Goal: Task Accomplishment & Management: Use online tool/utility

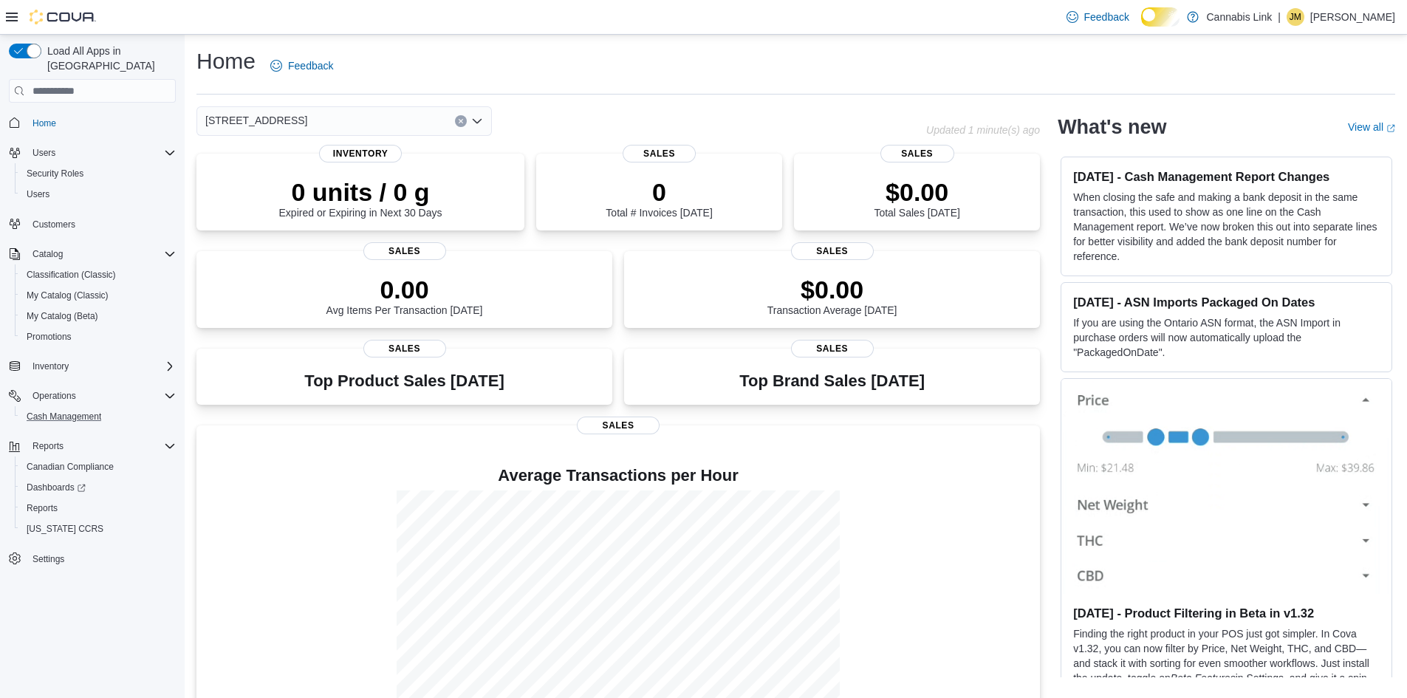
click at [54, 418] on button "Cash Management" at bounding box center [98, 416] width 167 height 21
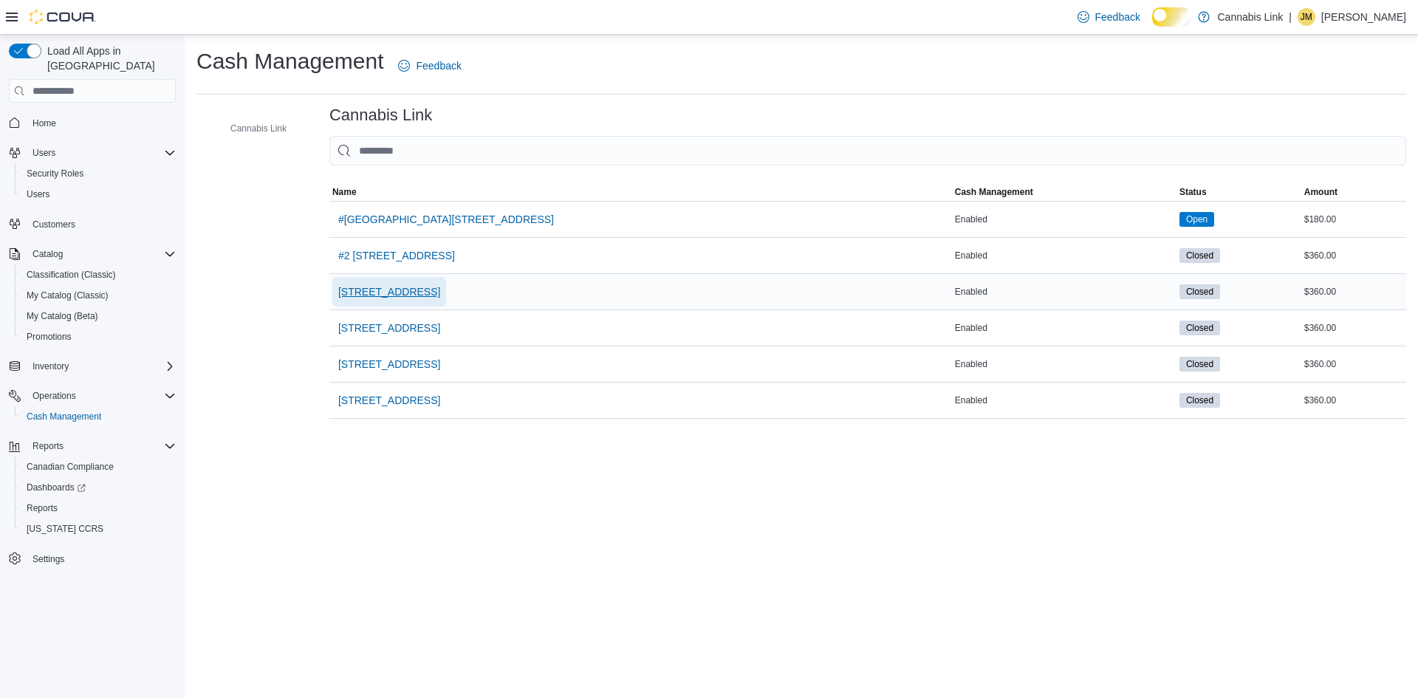
click at [440, 299] on span "[STREET_ADDRESS]" at bounding box center [389, 291] width 102 height 15
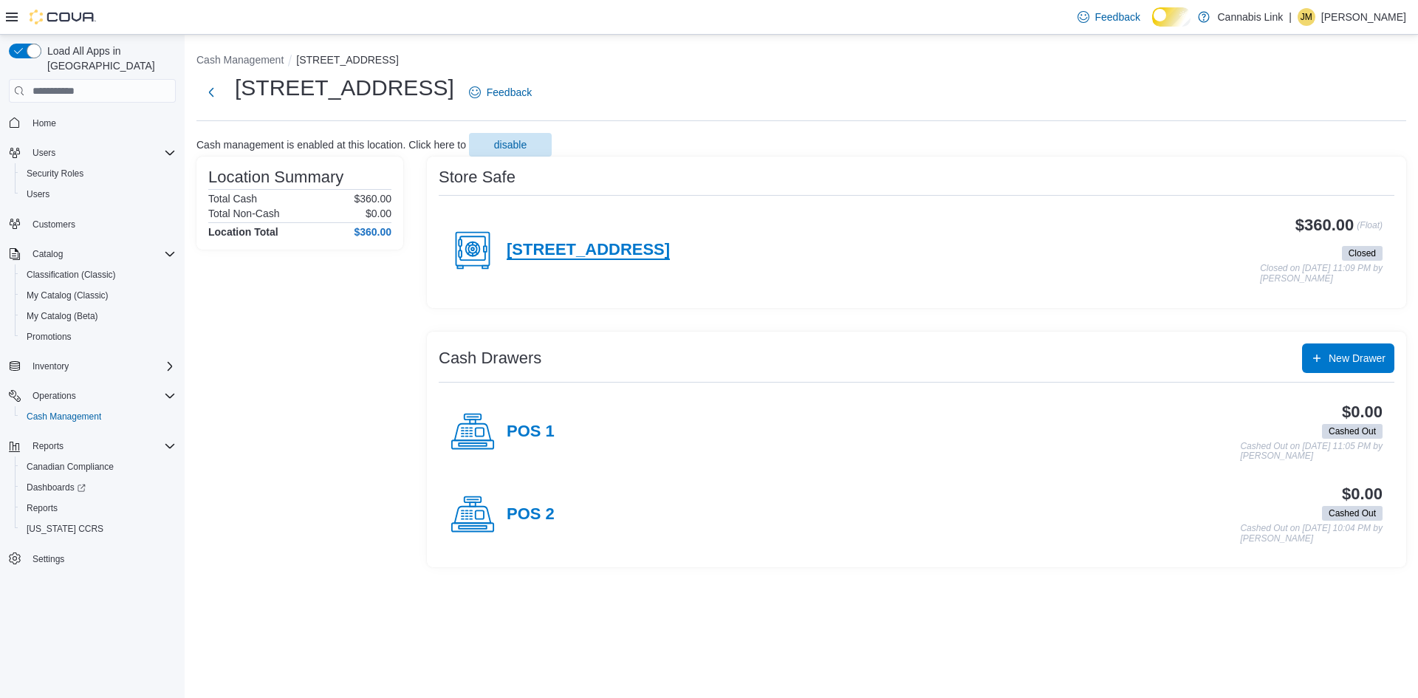
click at [573, 258] on h4 "[STREET_ADDRESS]" at bounding box center [588, 250] width 163 height 19
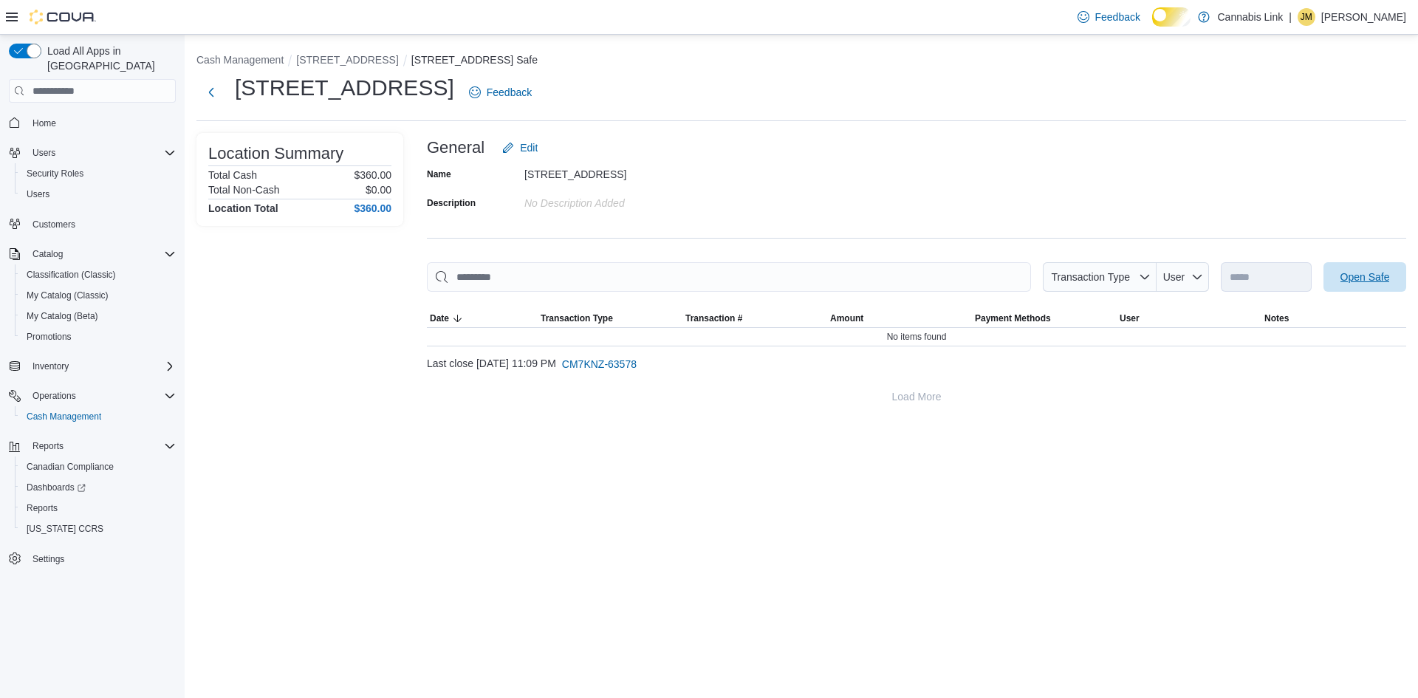
click at [1367, 292] on span "Open Safe" at bounding box center [1365, 277] width 65 height 30
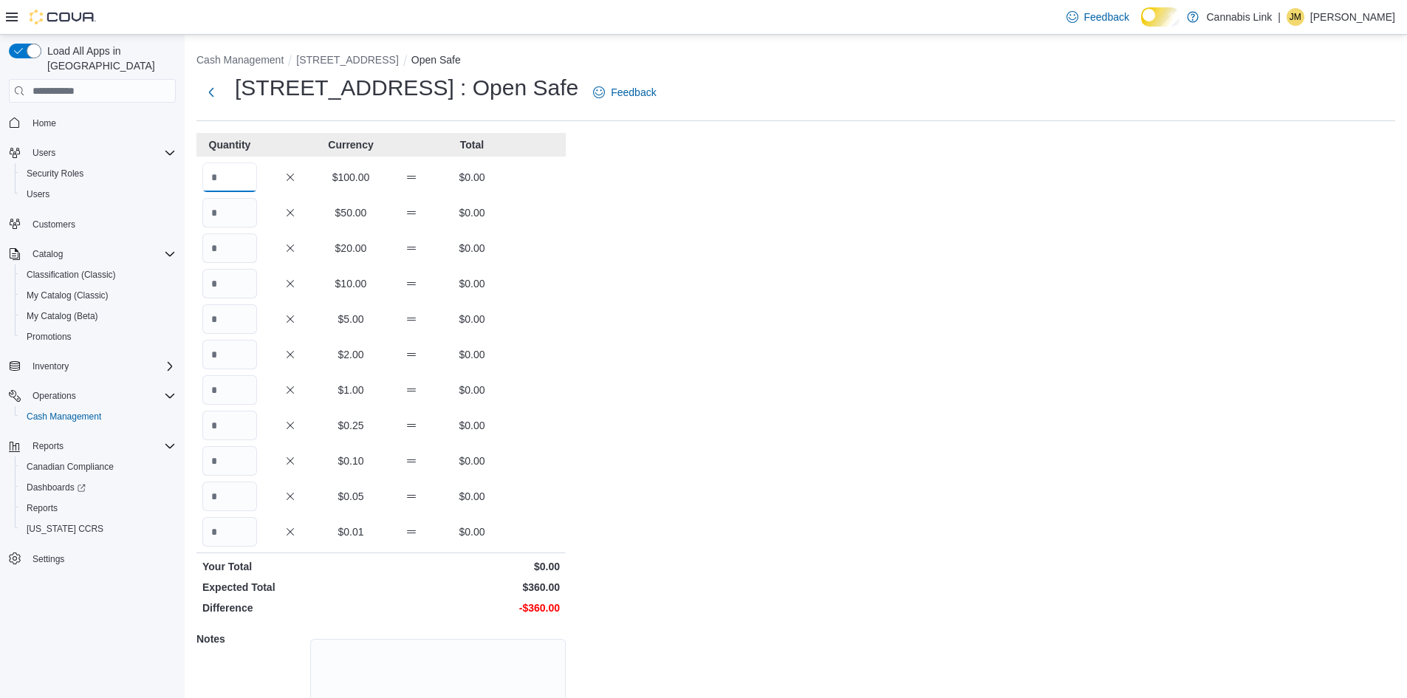
click at [235, 181] on input "Quantity" at bounding box center [229, 178] width 55 height 30
type input "*"
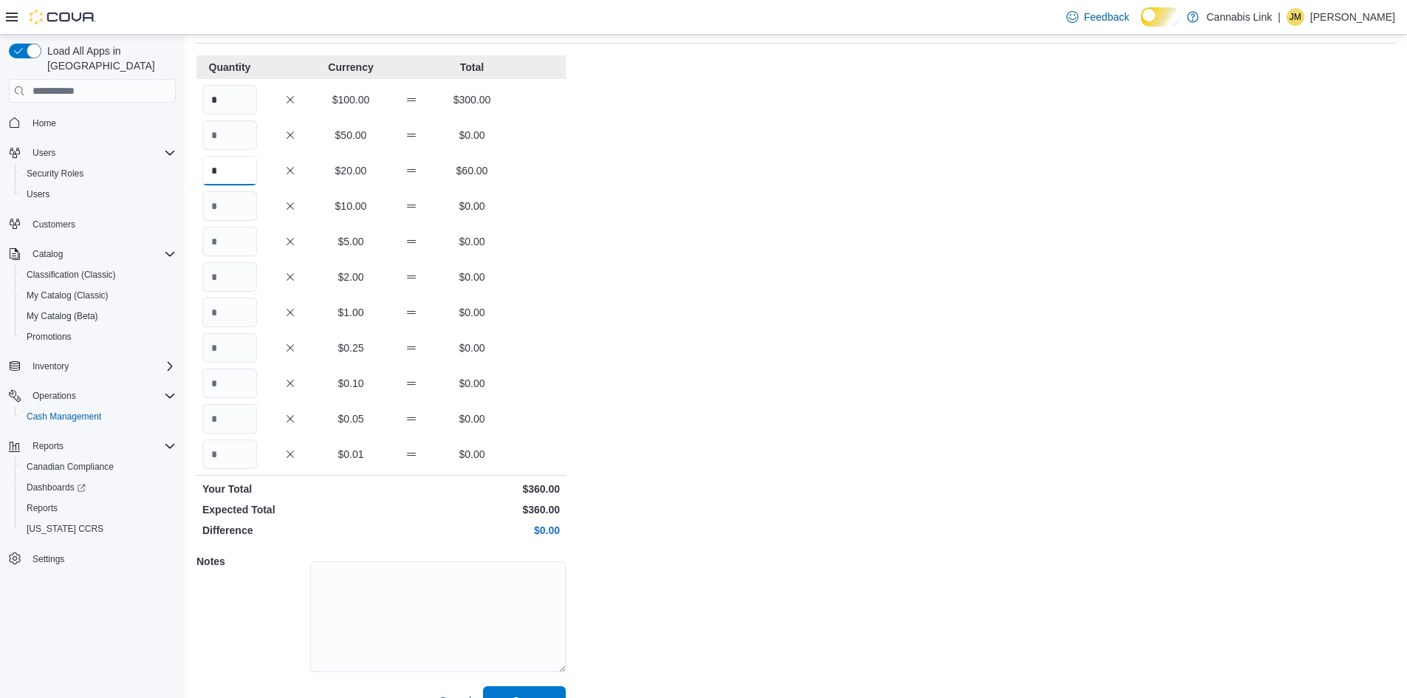
scroll to position [126, 0]
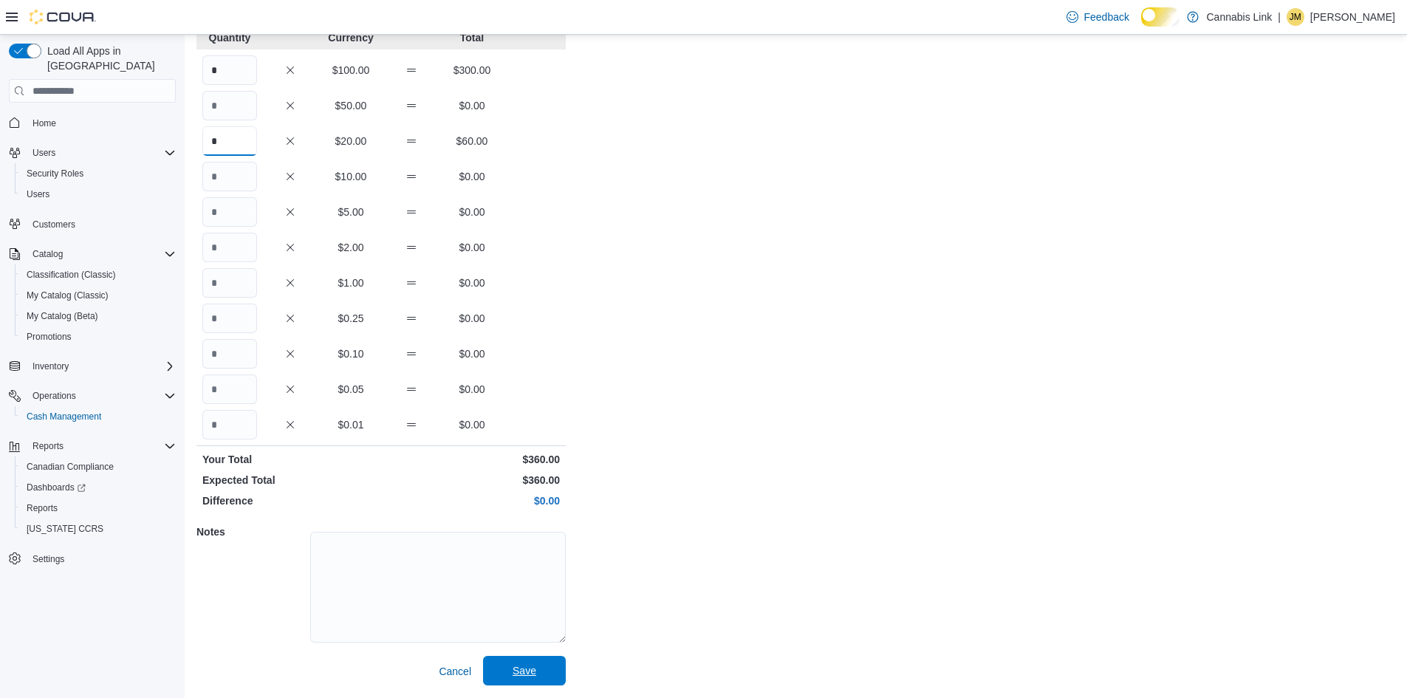
type input "*"
click at [516, 663] on span "Save" at bounding box center [525, 670] width 24 height 15
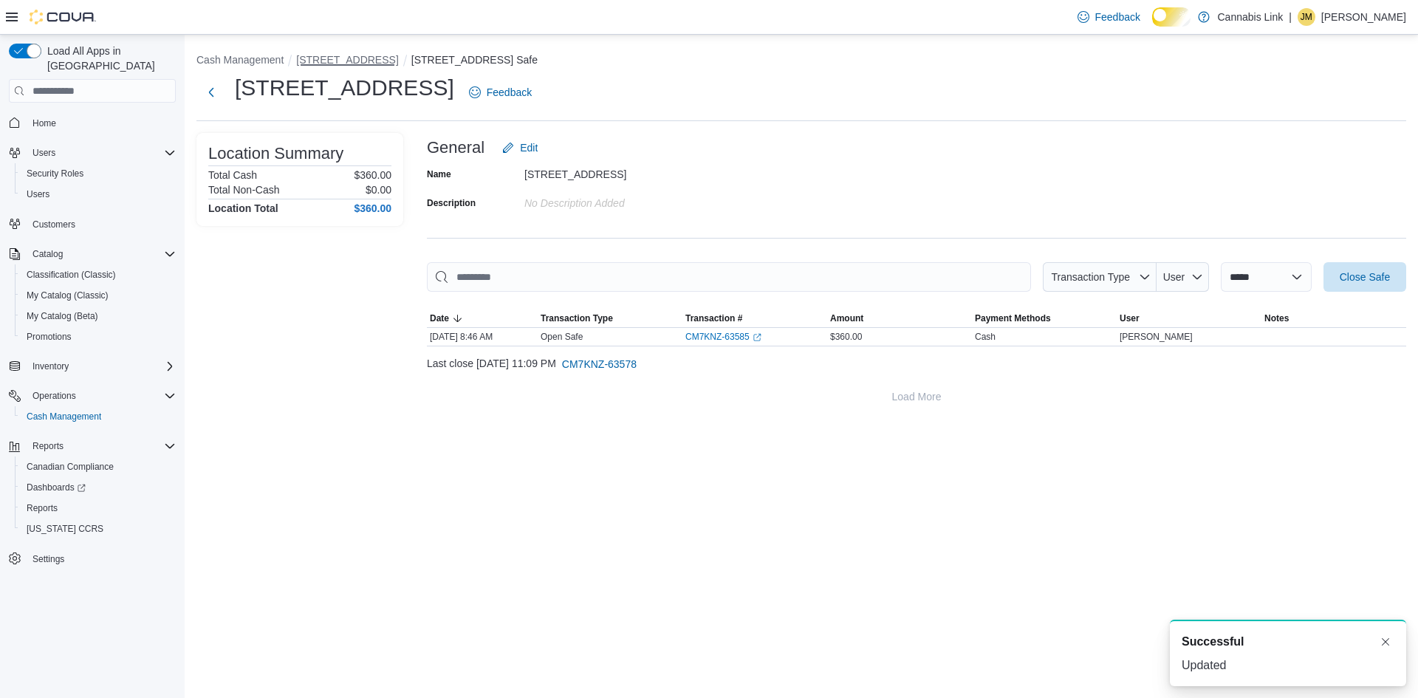
click at [398, 66] on button "[STREET_ADDRESS]" at bounding box center [347, 60] width 102 height 12
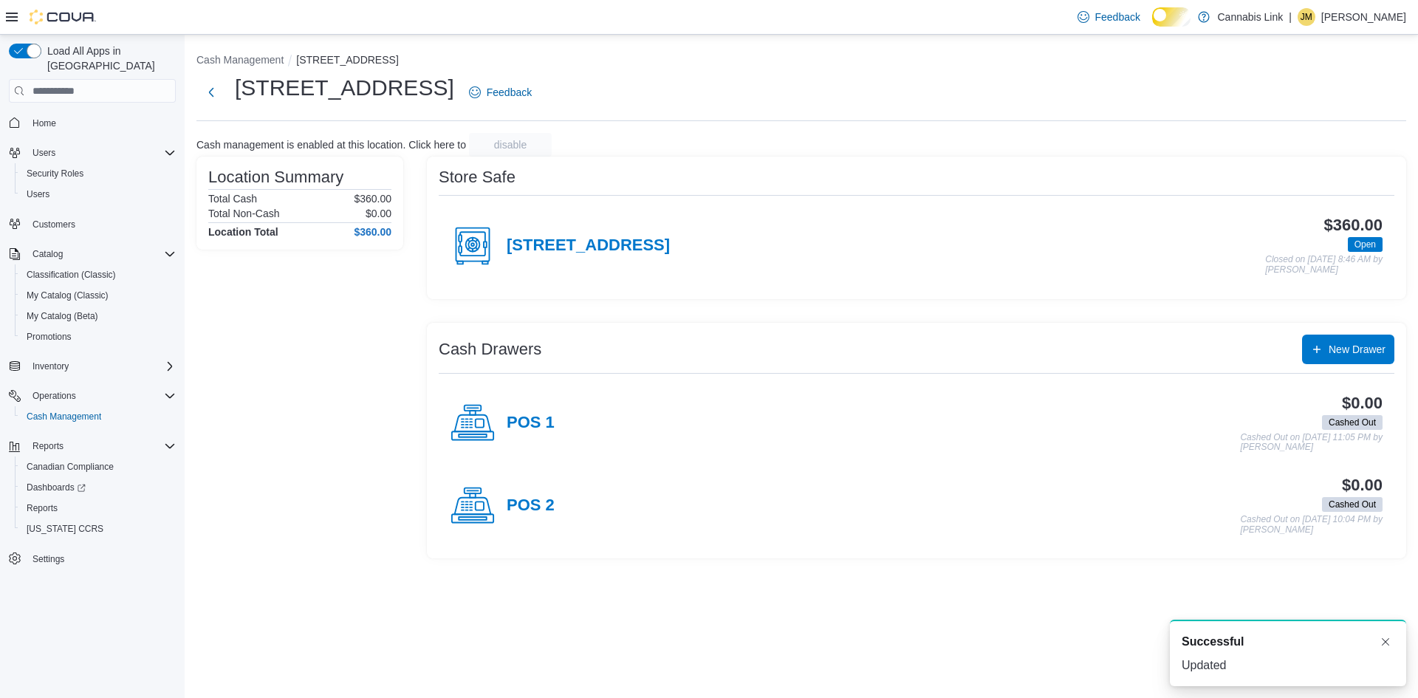
click at [553, 429] on div "POS 1" at bounding box center [503, 423] width 104 height 44
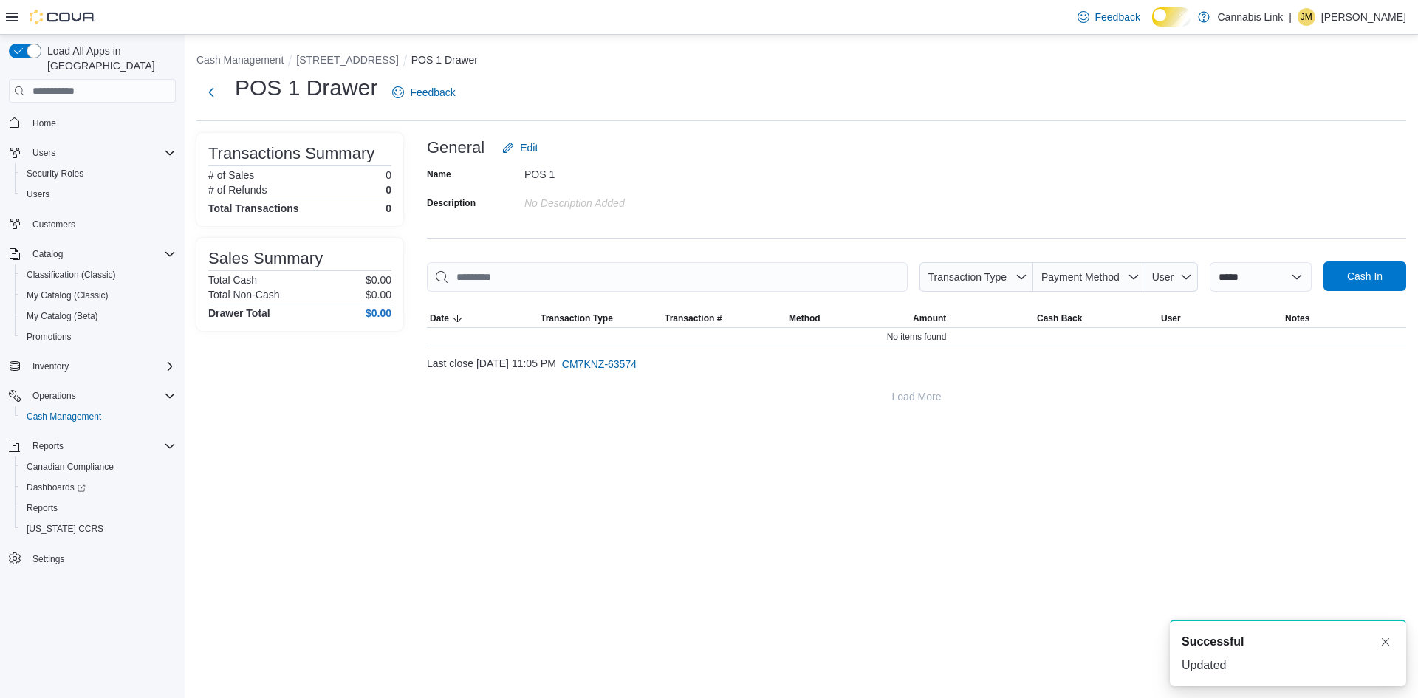
click at [1376, 284] on span "Cash In" at bounding box center [1365, 276] width 35 height 15
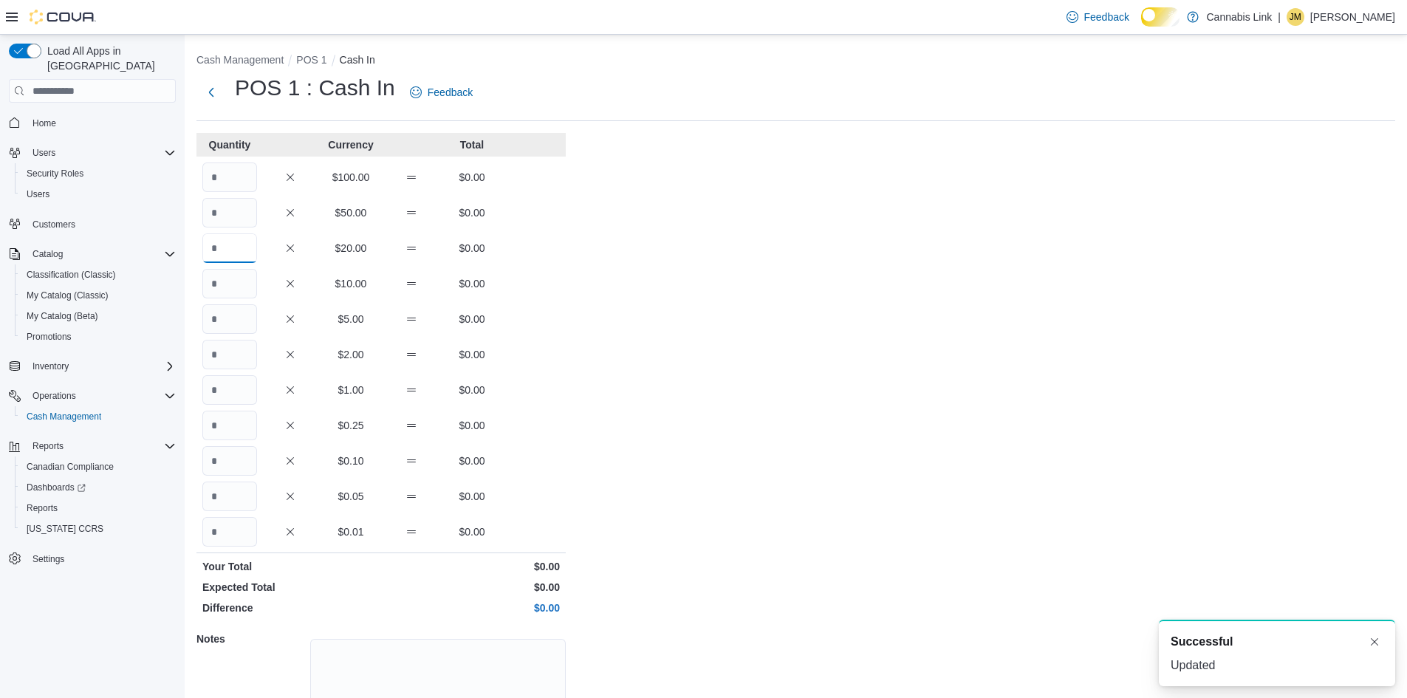
click at [250, 255] on input "Quantity" at bounding box center [229, 248] width 55 height 30
type input "*"
type input "**"
type input "*"
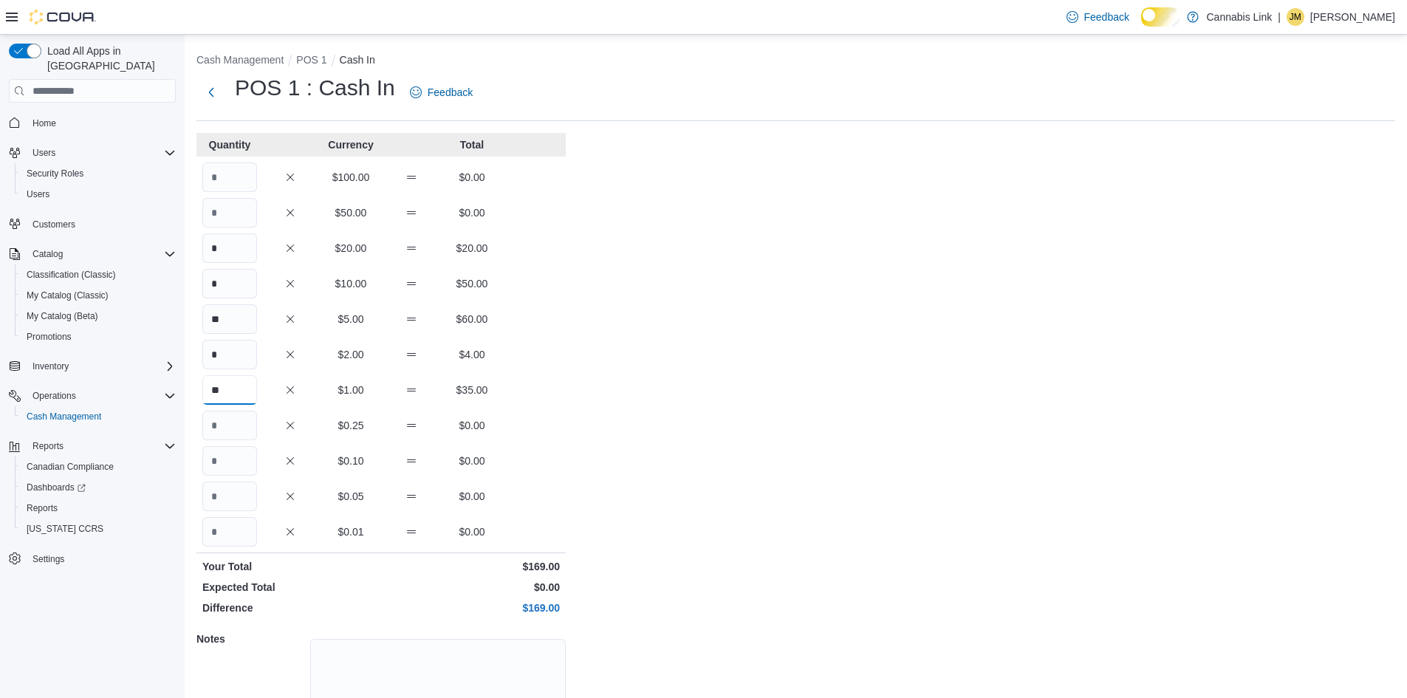
type input "**"
click at [247, 475] on input "Quantity" at bounding box center [229, 461] width 55 height 30
click at [233, 361] on input "*" at bounding box center [229, 355] width 55 height 30
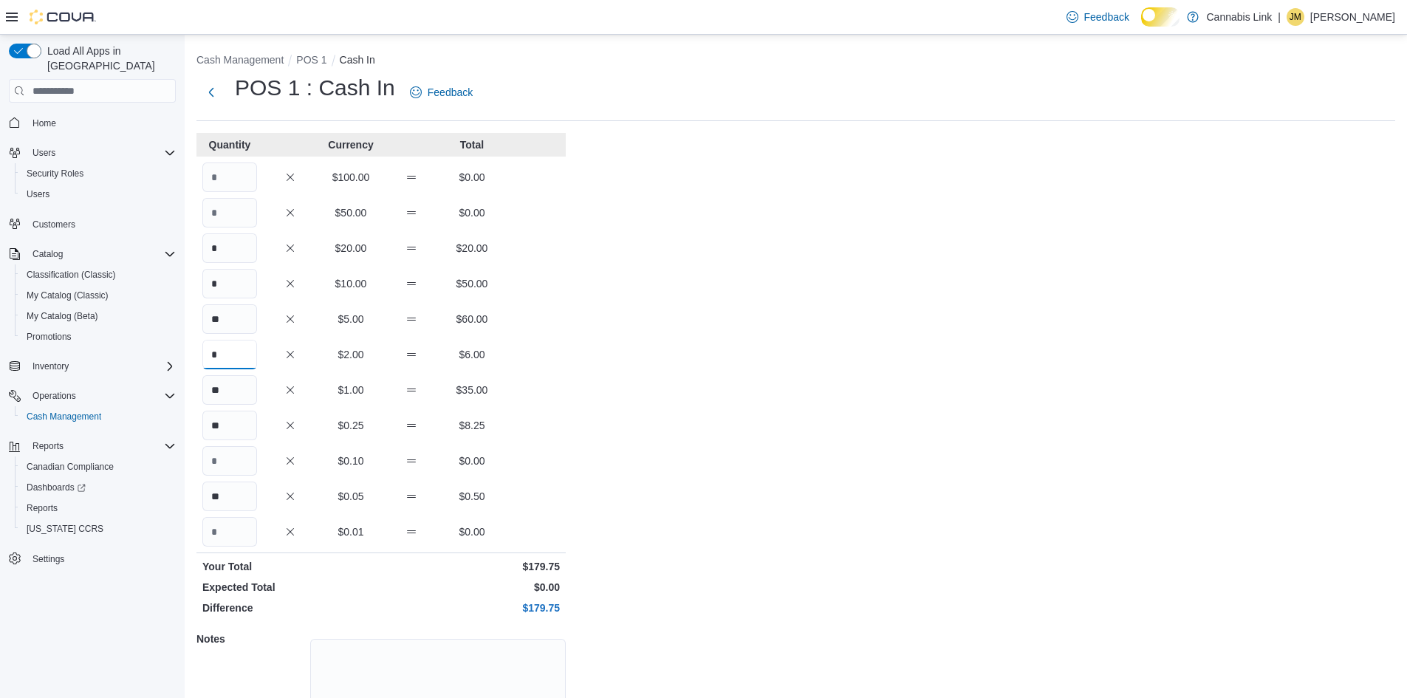
type input "*"
click at [240, 434] on input "**" at bounding box center [229, 426] width 55 height 30
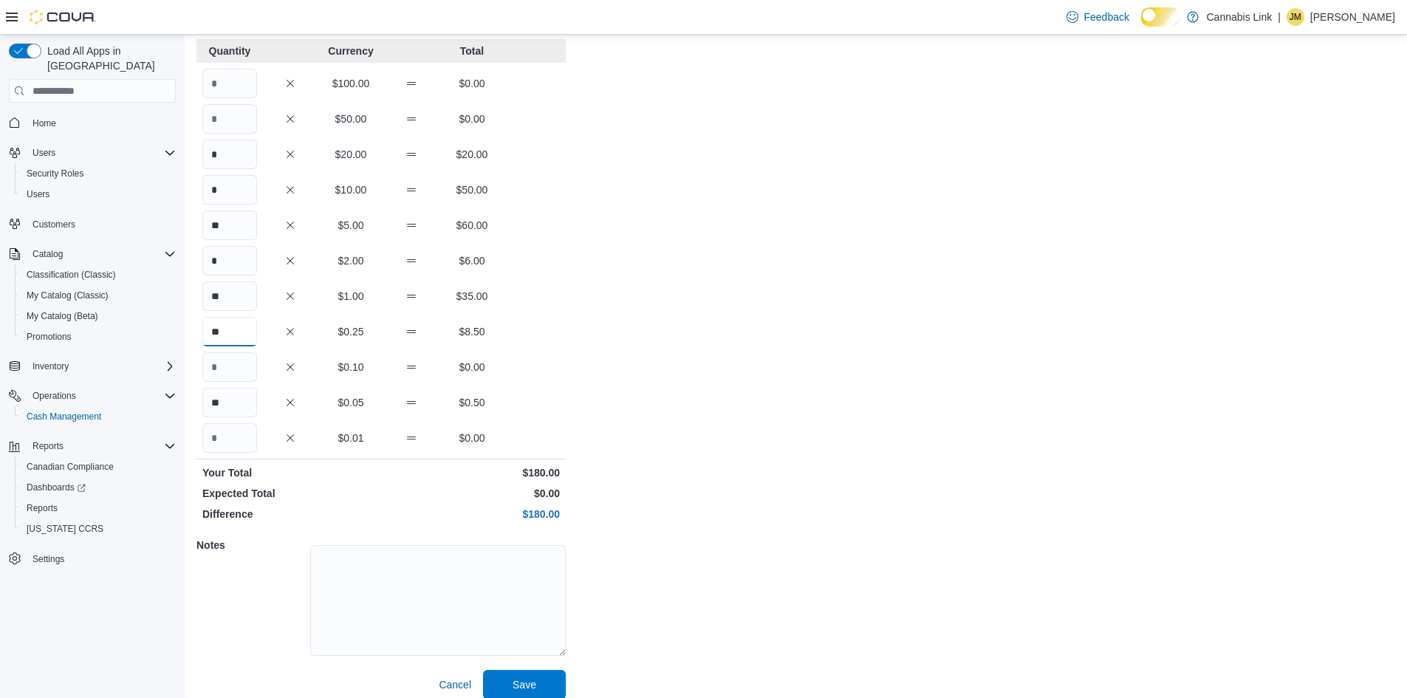
scroll to position [126, 0]
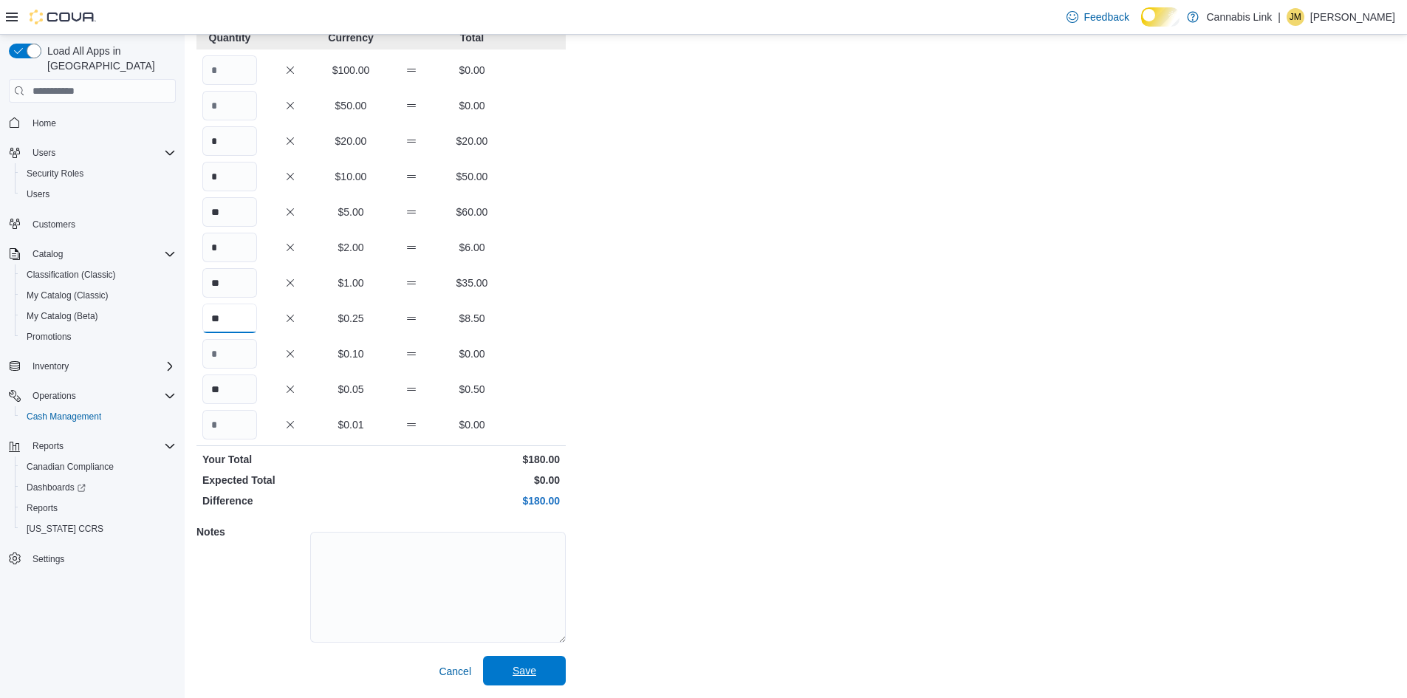
type input "**"
click at [534, 675] on span "Save" at bounding box center [525, 670] width 24 height 15
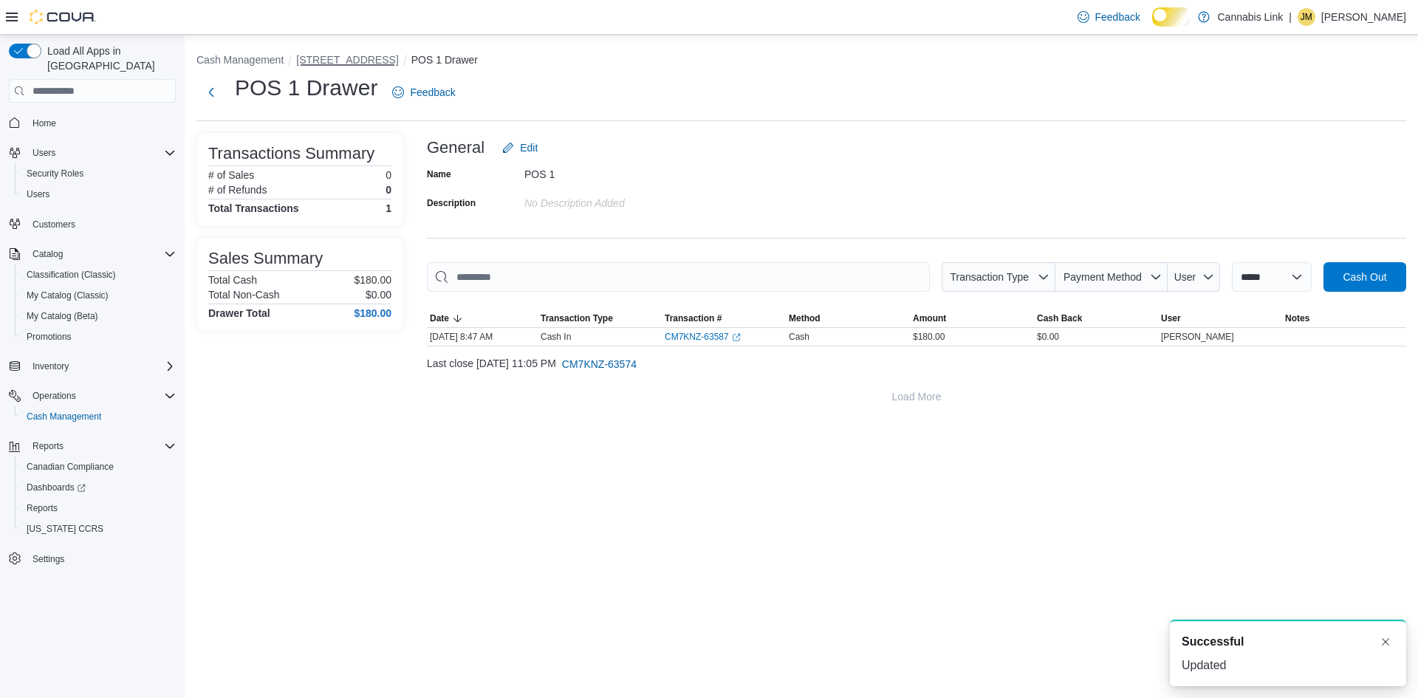
click at [376, 57] on button "[STREET_ADDRESS]" at bounding box center [347, 60] width 102 height 12
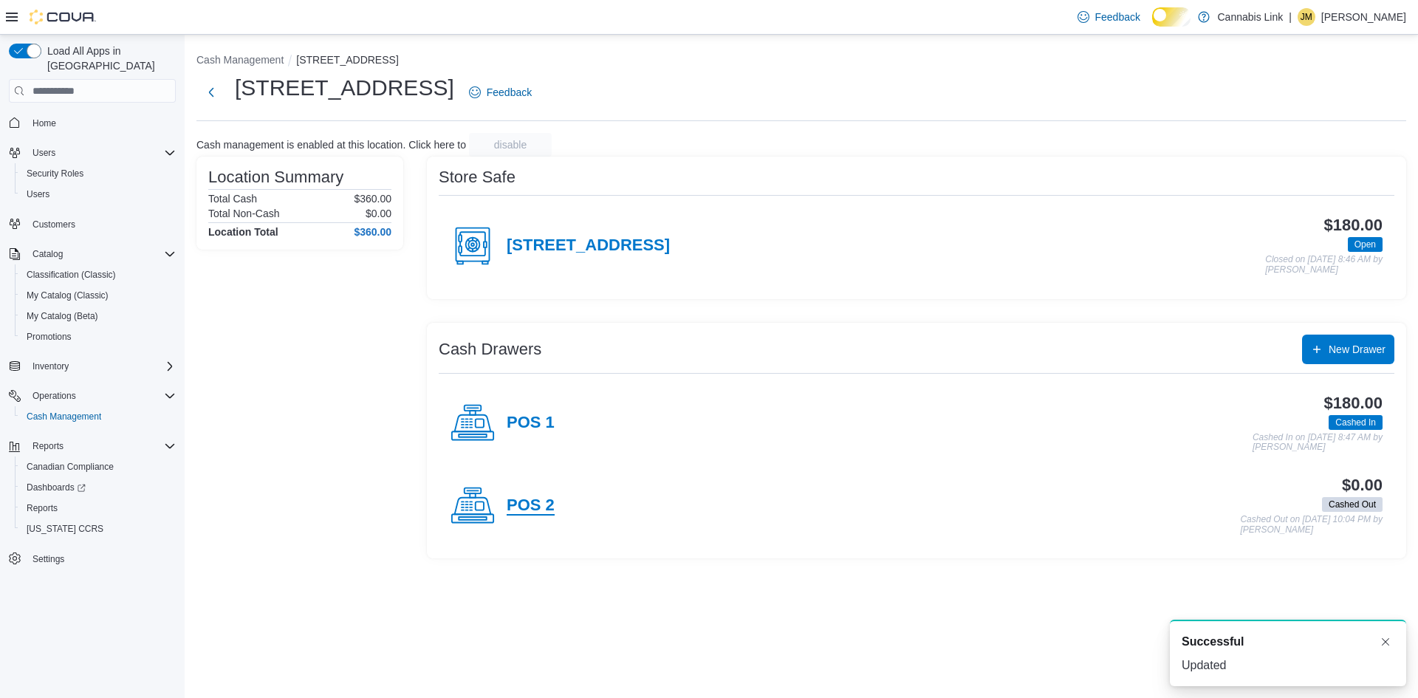
click at [536, 516] on h4 "POS 2" at bounding box center [531, 505] width 48 height 19
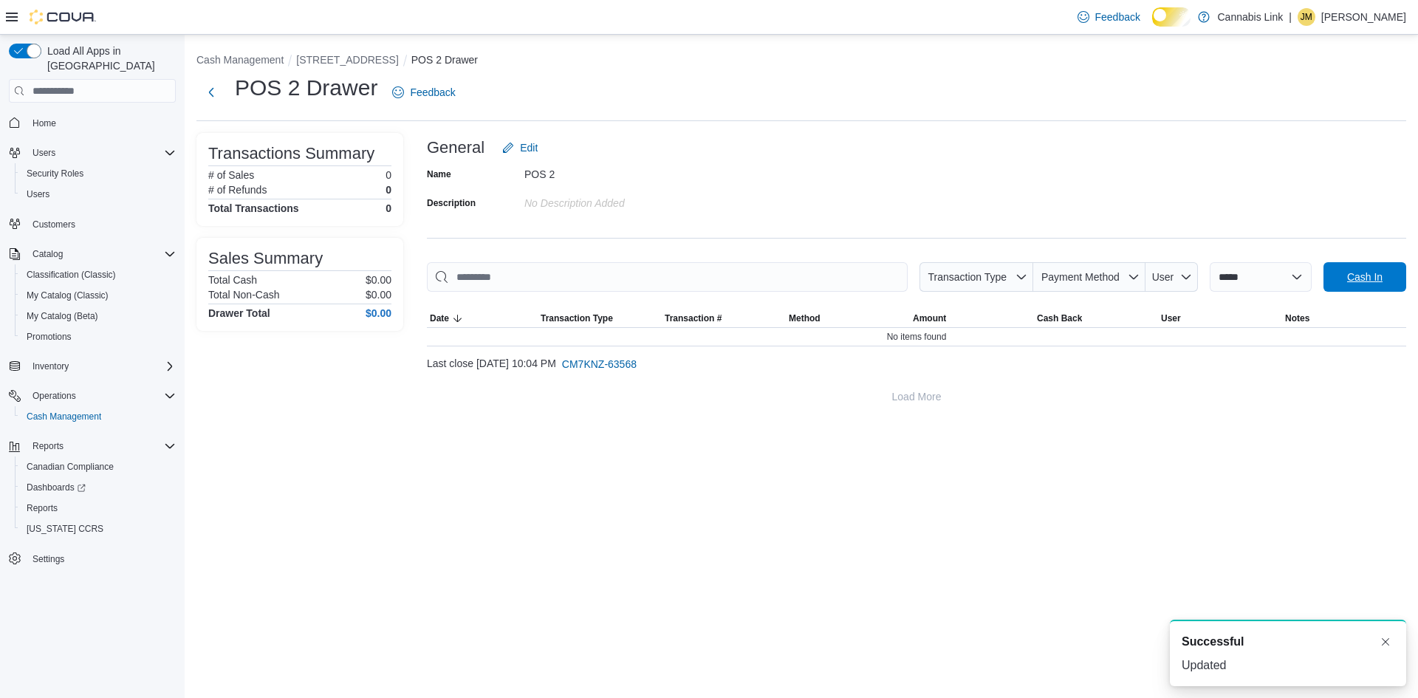
click at [1369, 284] on span "Cash In" at bounding box center [1365, 277] width 35 height 15
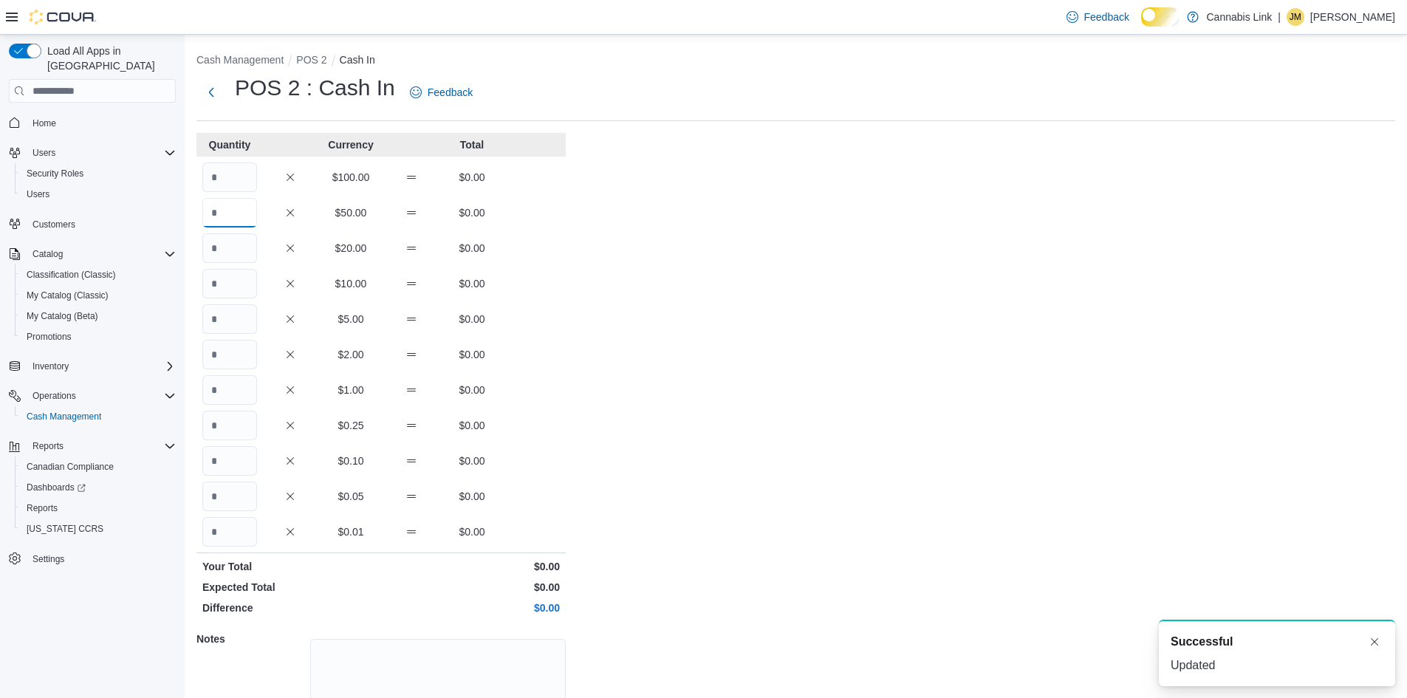
click at [233, 228] on input "Quantity" at bounding box center [229, 213] width 55 height 30
click at [229, 283] on input "Quantity" at bounding box center [229, 284] width 55 height 30
click at [244, 261] on input "Quantity" at bounding box center [229, 248] width 55 height 30
drag, startPoint x: 218, startPoint y: 278, endPoint x: 219, endPoint y: 290, distance: 12.6
click at [219, 290] on input "Quantity" at bounding box center [229, 284] width 55 height 30
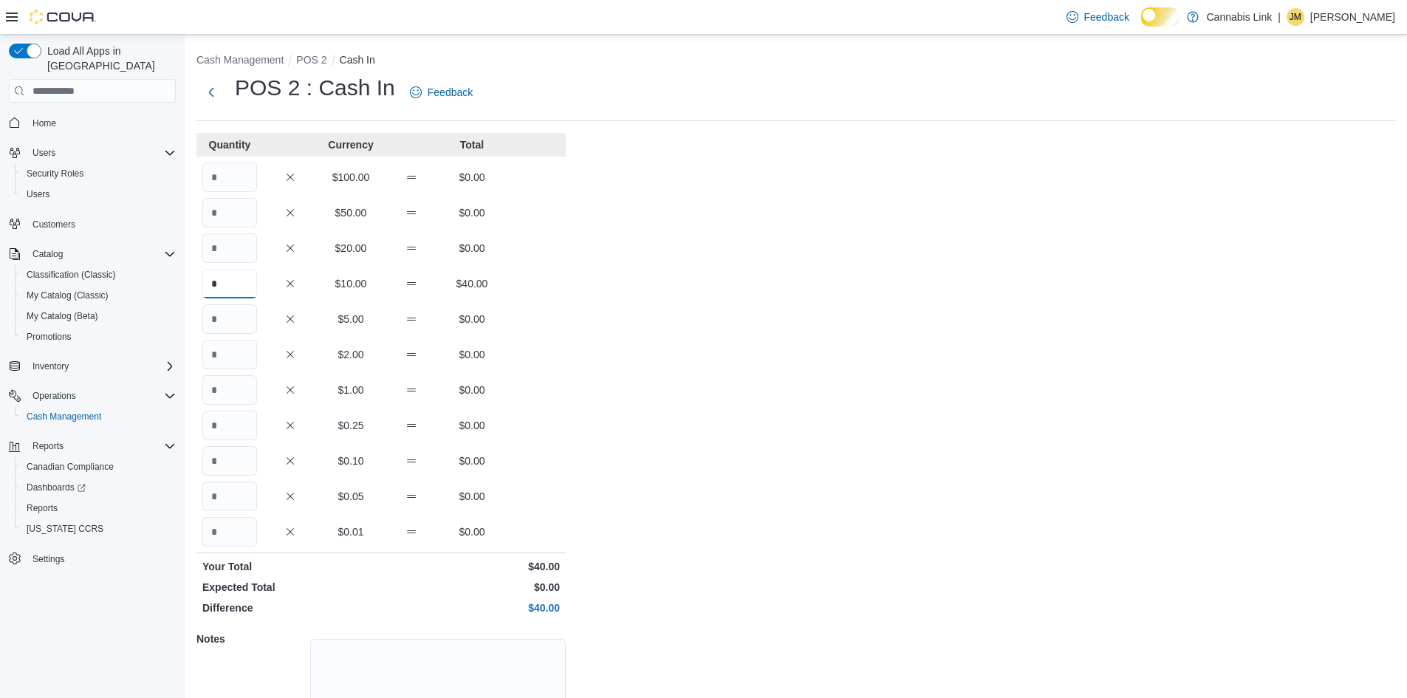
type input "*"
type input "**"
type input "*"
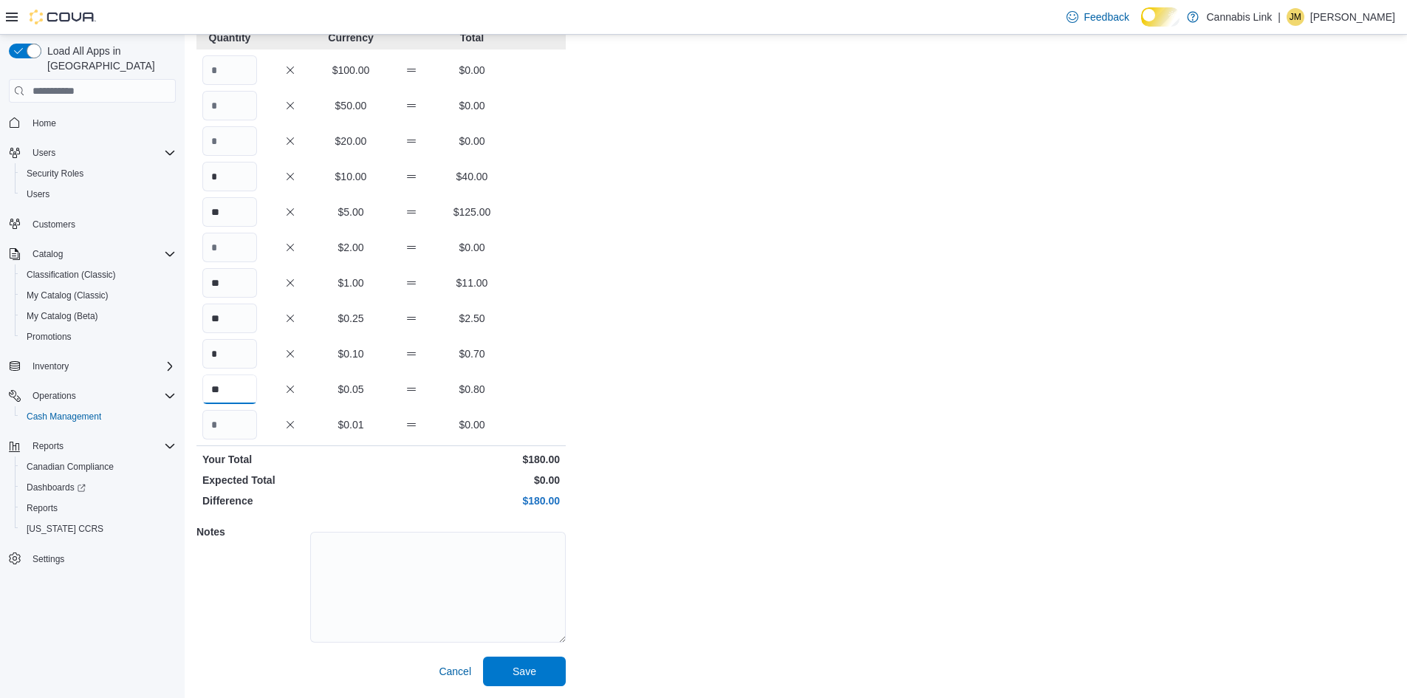
scroll to position [126, 0]
type input "**"
click at [519, 663] on span "Save" at bounding box center [525, 670] width 24 height 15
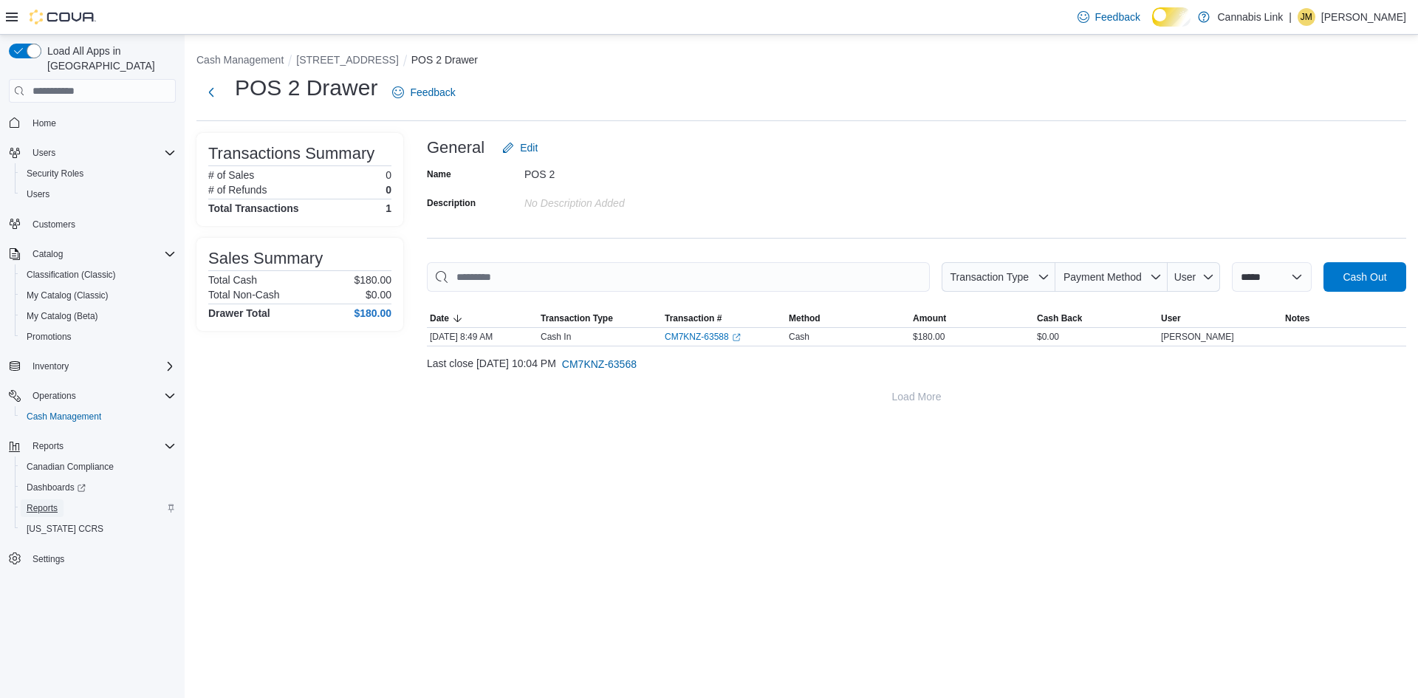
click at [41, 502] on span "Reports" at bounding box center [42, 508] width 31 height 12
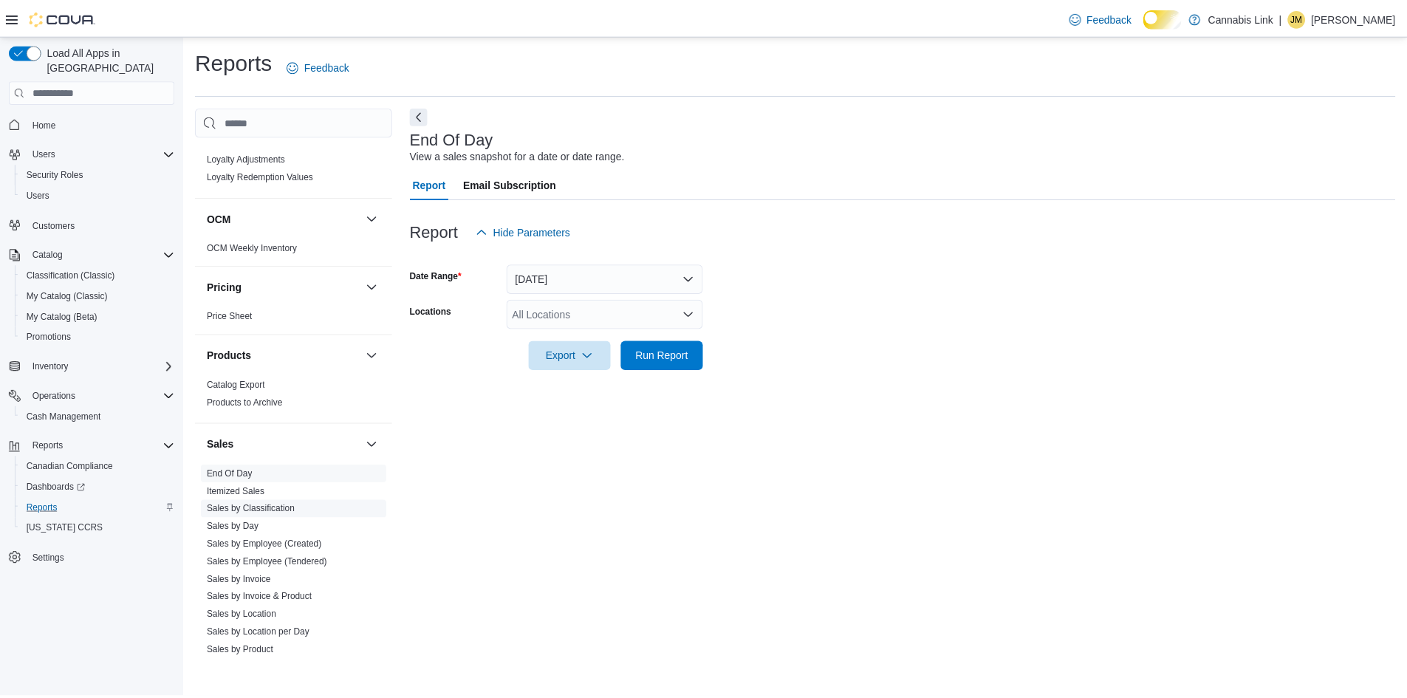
scroll to position [1046, 0]
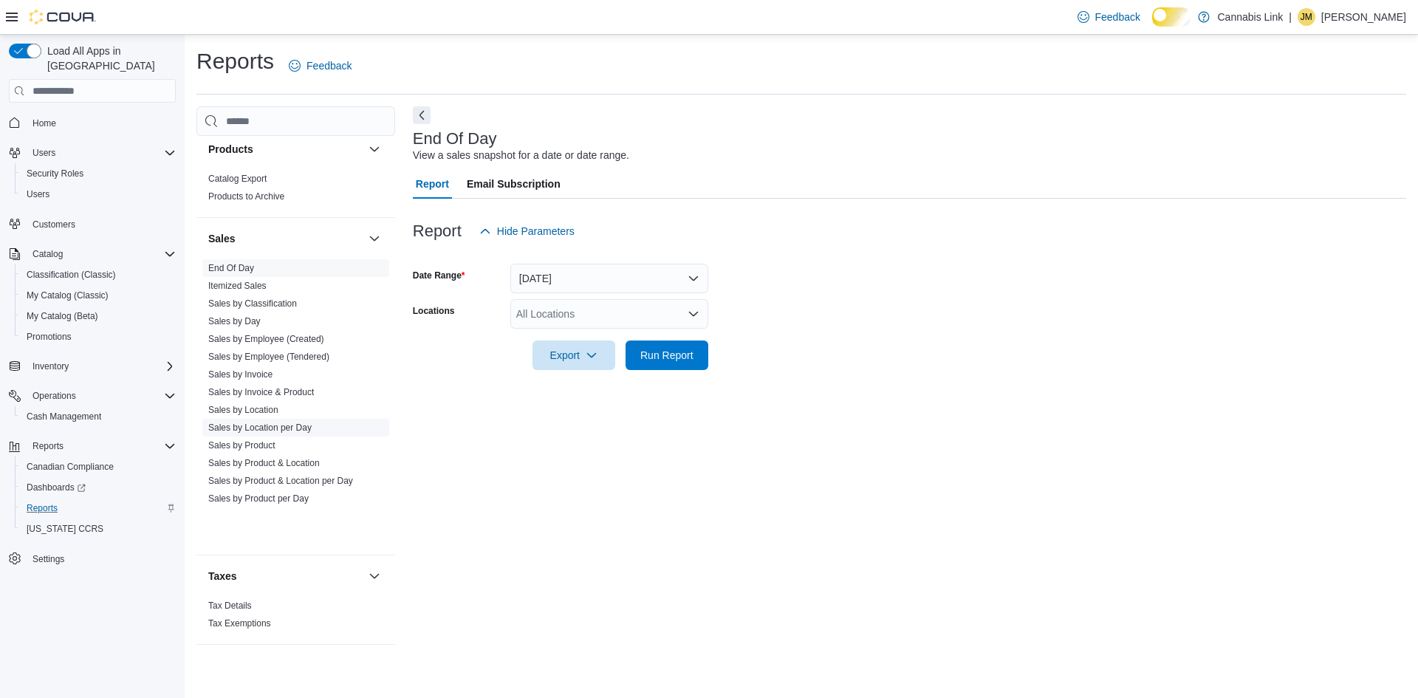
click at [288, 433] on link "Sales by Location per Day" at bounding box center [259, 428] width 103 height 10
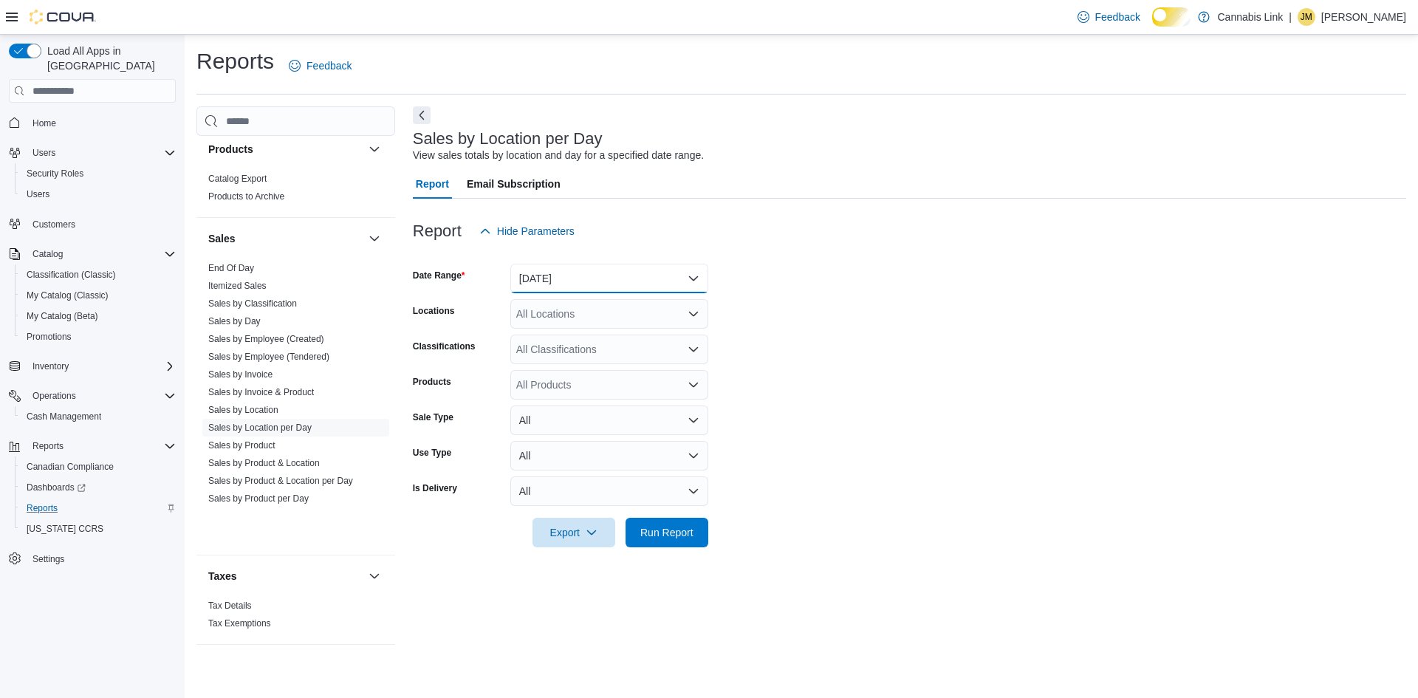
click at [576, 293] on button "[DATE]" at bounding box center [609, 279] width 198 height 30
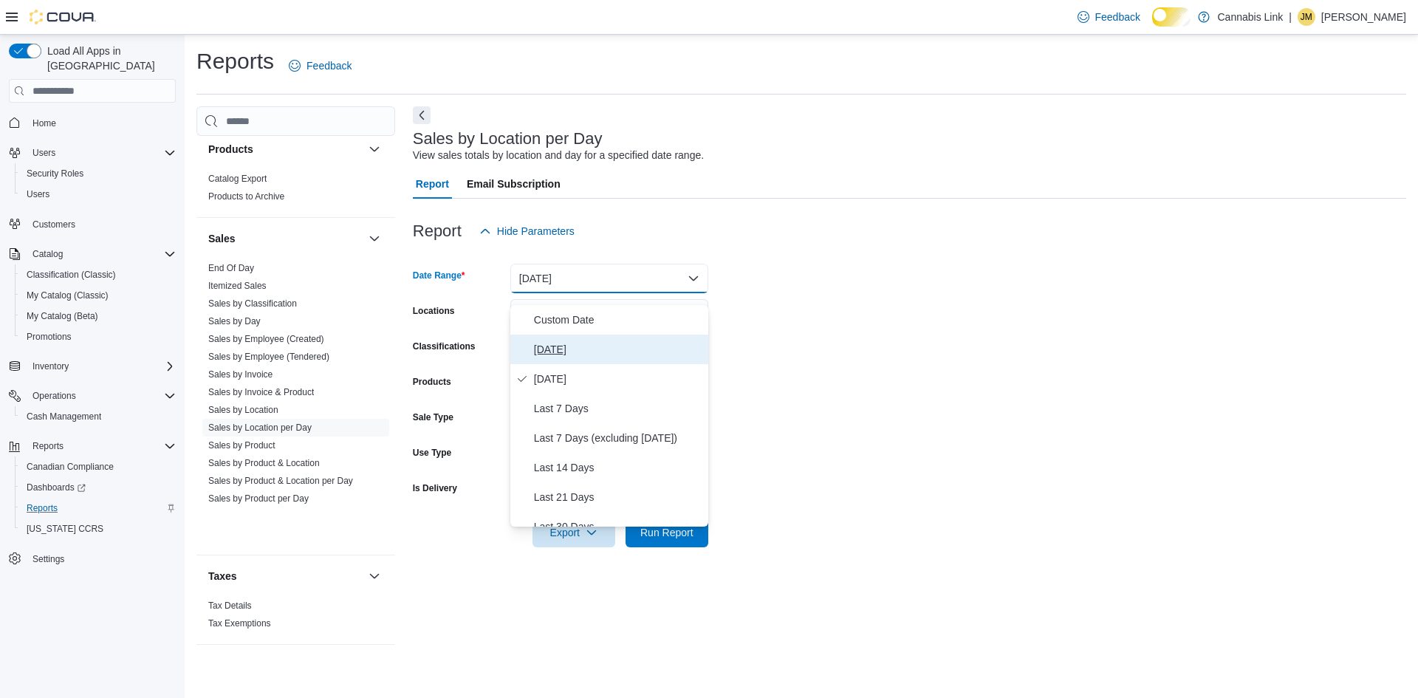
click at [581, 348] on span "[DATE]" at bounding box center [618, 350] width 168 height 18
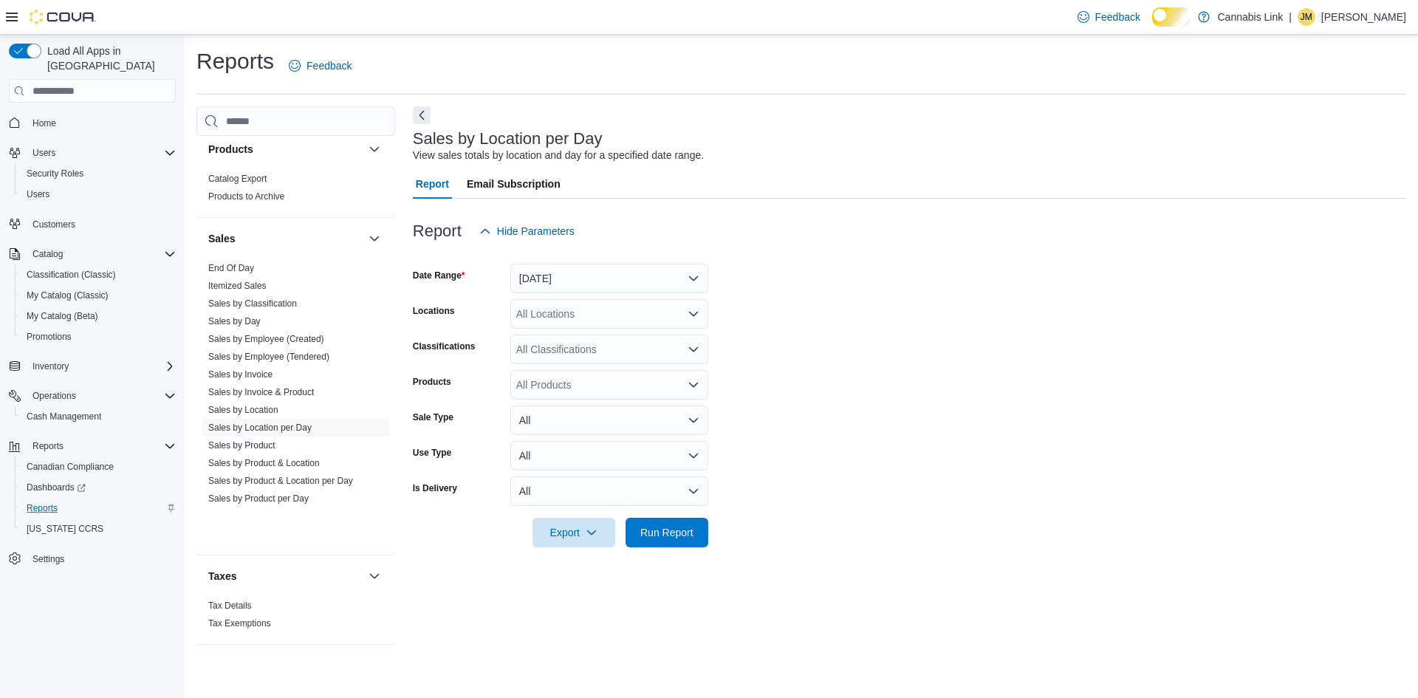
click at [574, 264] on div at bounding box center [910, 255] width 994 height 18
click at [567, 279] on button "[DATE]" at bounding box center [609, 279] width 198 height 30
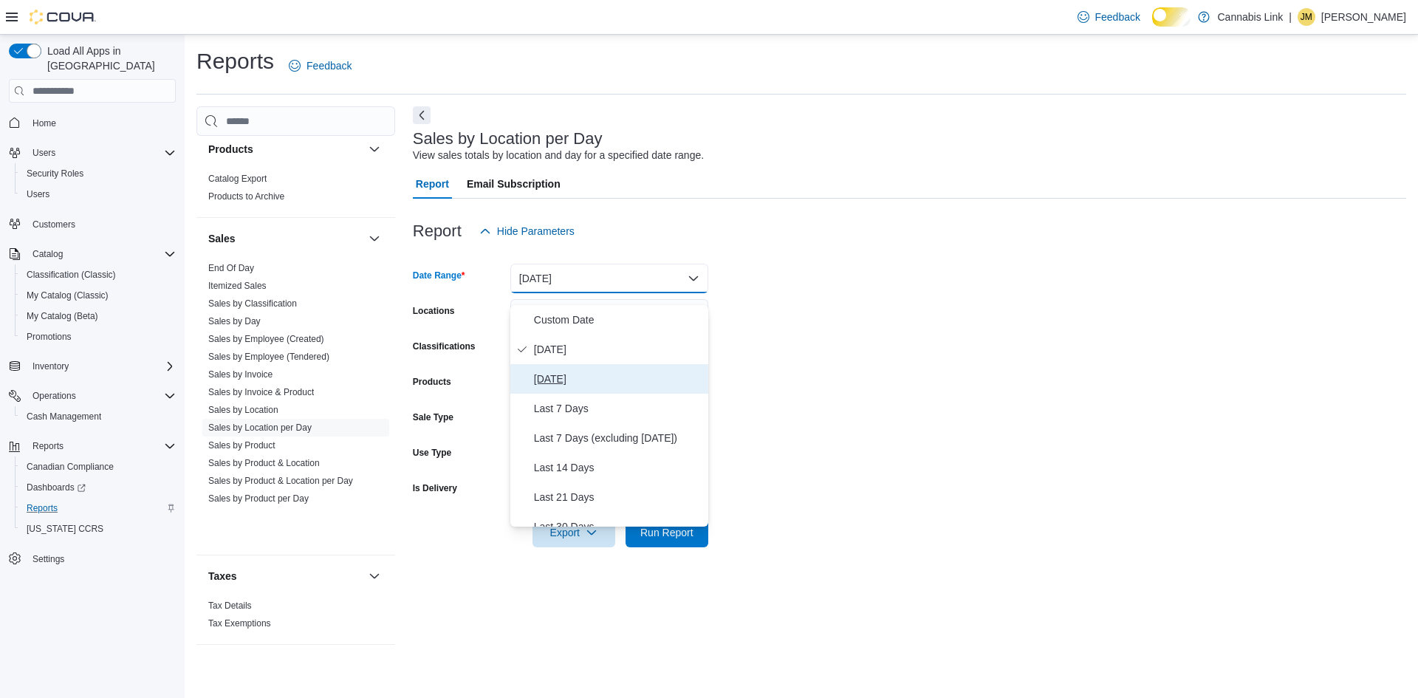
click at [576, 378] on button "[DATE]" at bounding box center [609, 379] width 198 height 30
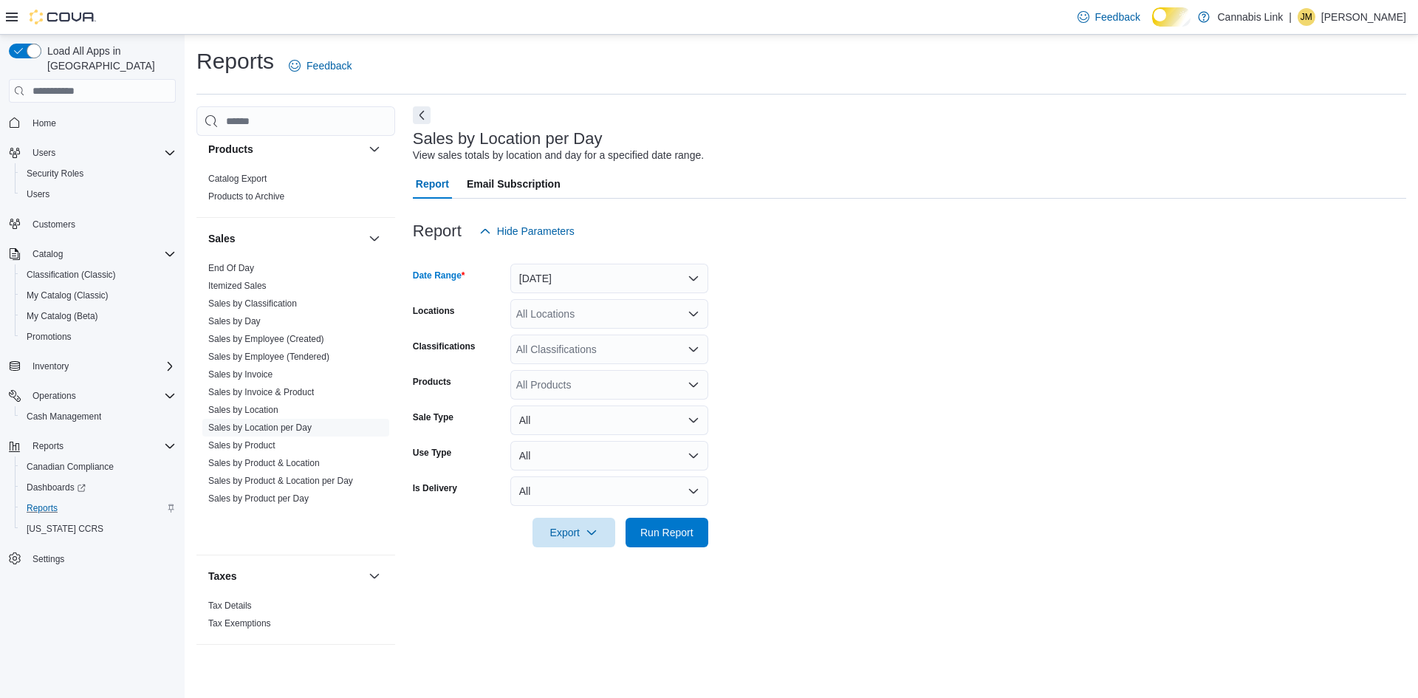
click at [598, 318] on div "All Locations" at bounding box center [609, 314] width 198 height 30
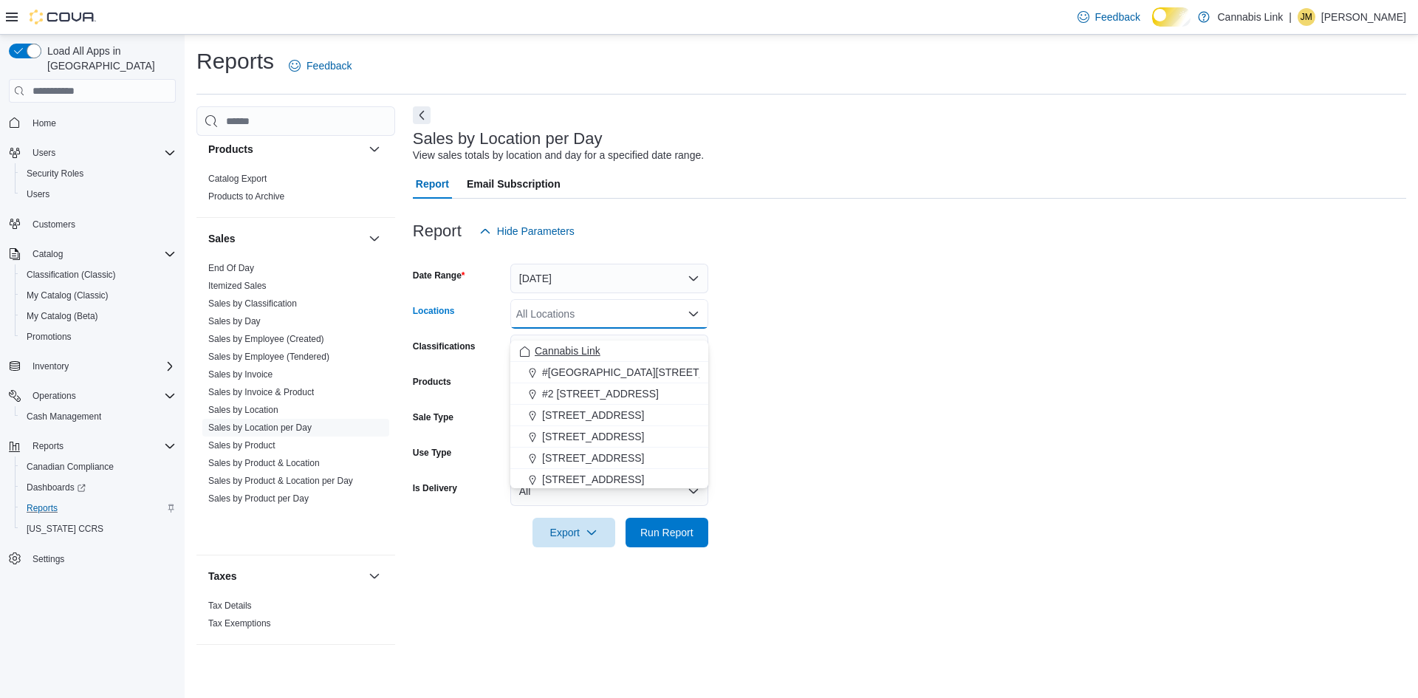
click at [605, 342] on button "Cannabis Link" at bounding box center [609, 351] width 198 height 21
click at [659, 536] on span "Run Report" at bounding box center [667, 532] width 53 height 15
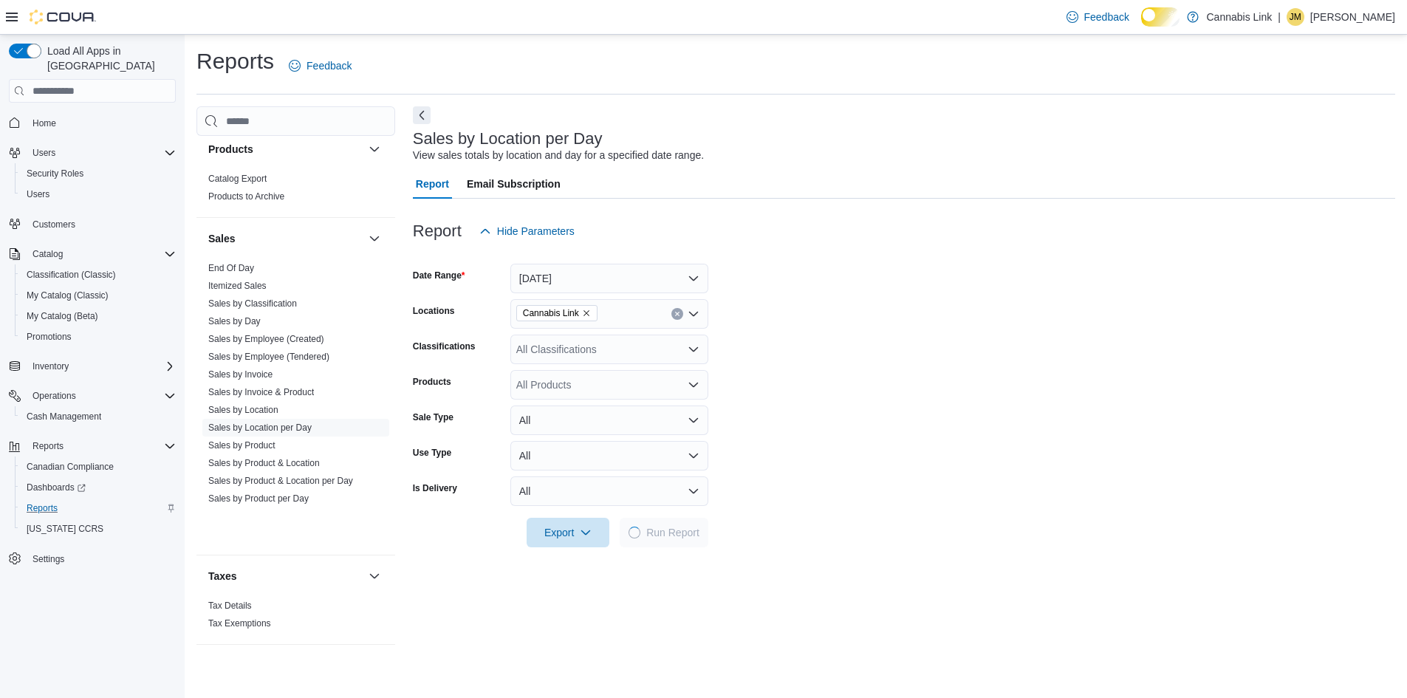
scroll to position [271, 0]
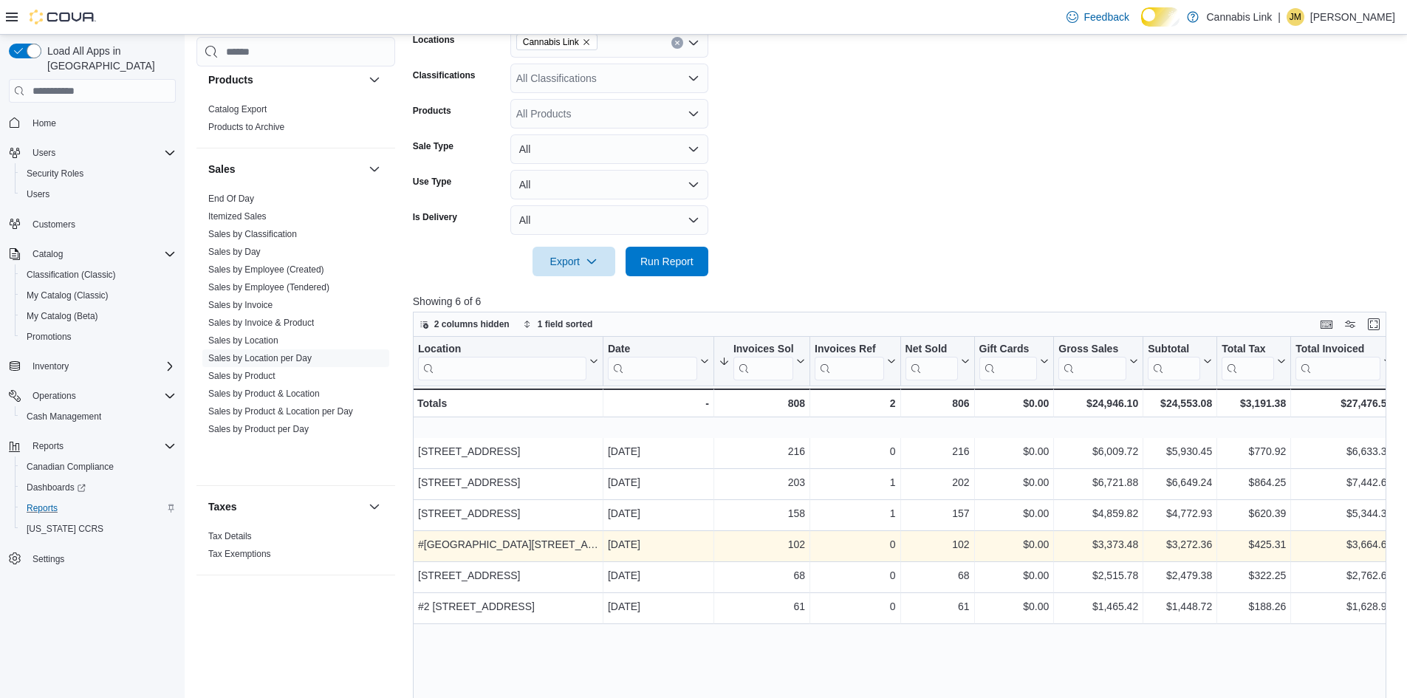
drag, startPoint x: 788, startPoint y: 451, endPoint x: 796, endPoint y: 566, distance: 115.6
click at [786, 464] on div "Location Click to view column header actions Date Click to view column header a…" at bounding box center [1241, 480] width 1656 height 287
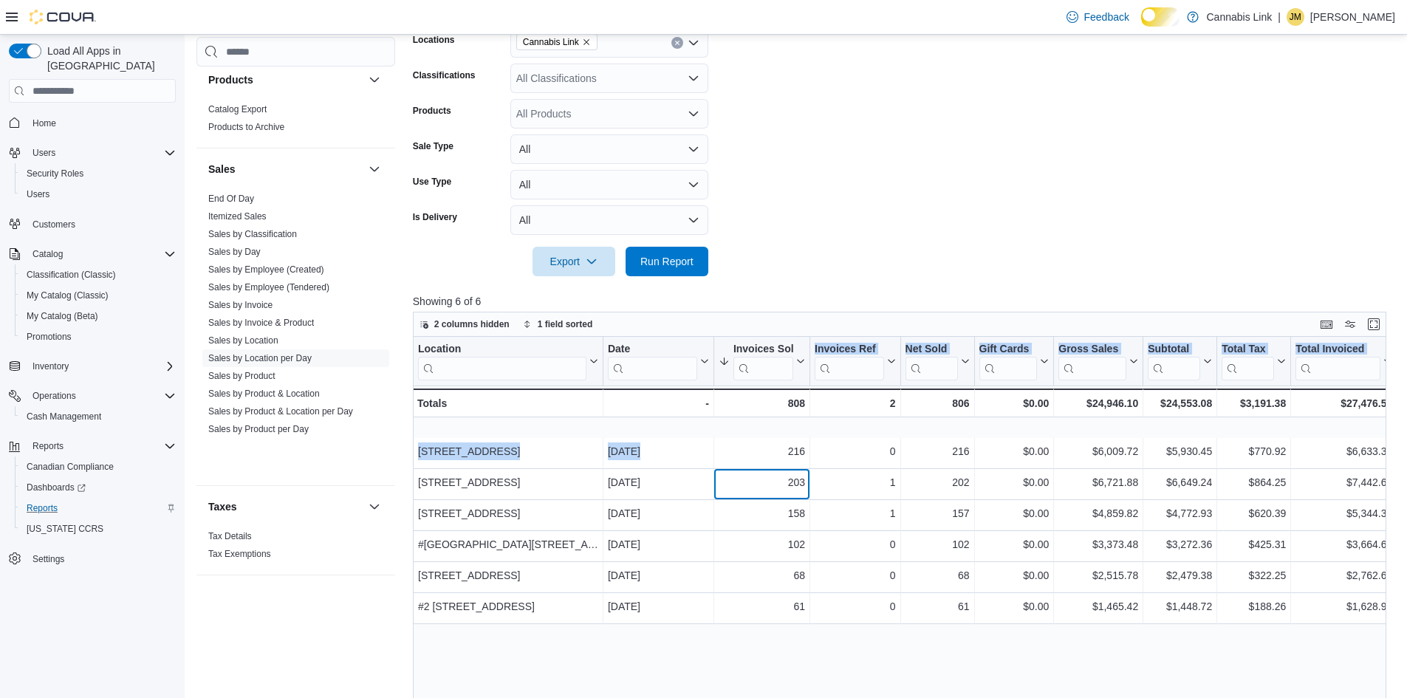
drag, startPoint x: 796, startPoint y: 566, endPoint x: 844, endPoint y: 733, distance: 173.7
click at [796, 592] on div "Location Click to view column header actions Date Click to view column header a…" at bounding box center [1241, 480] width 1656 height 287
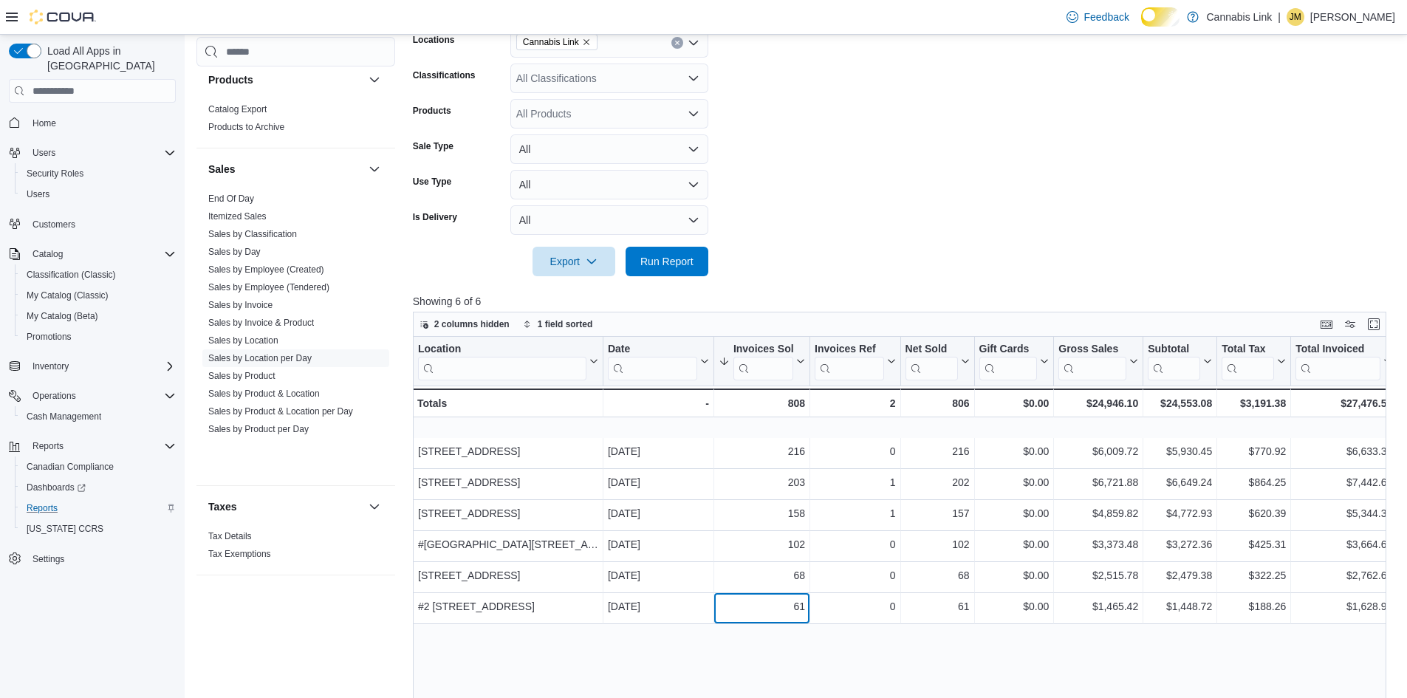
click at [844, 427] on html "Feedback Dark Mode Cannabis Link | JM [PERSON_NAME] Load All Apps in New Hub Ho…" at bounding box center [703, 78] width 1407 height 698
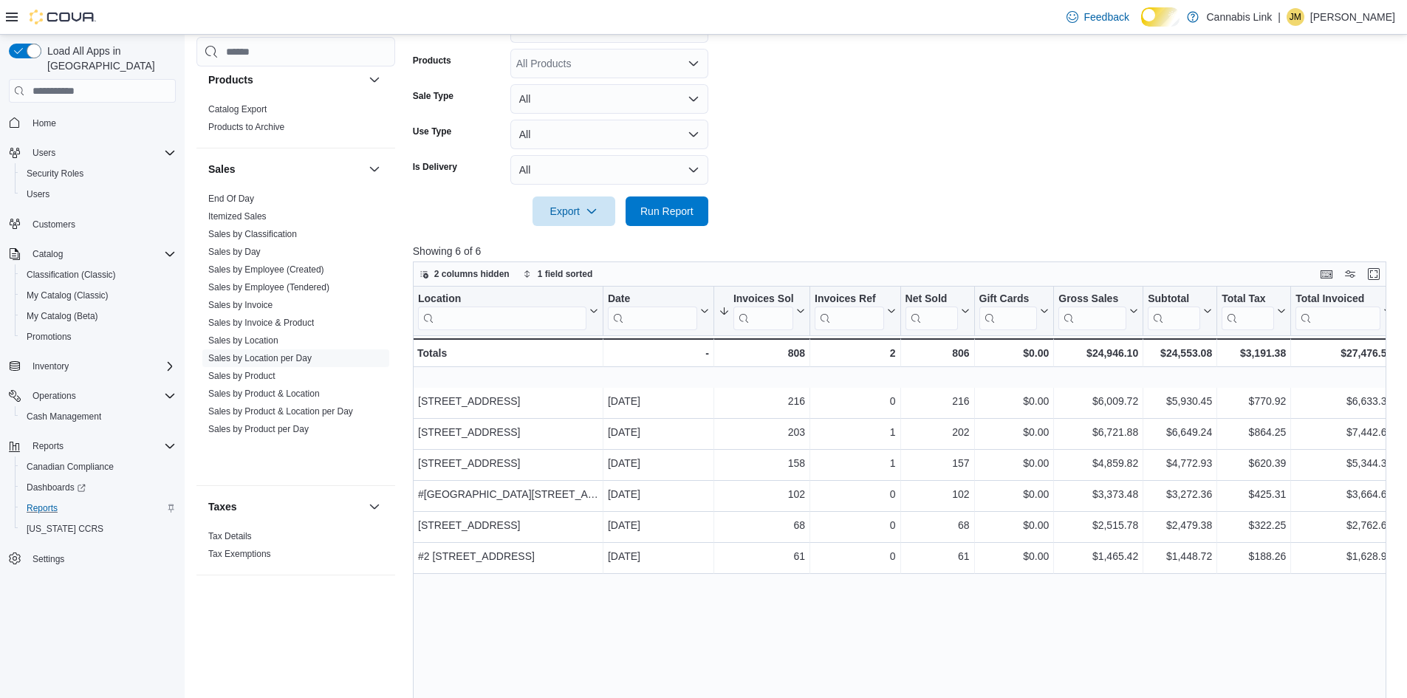
click at [882, 226] on form "Date Range [DATE] Locations Cannabis Link Classifications All Classifications P…" at bounding box center [905, 75] width 984 height 301
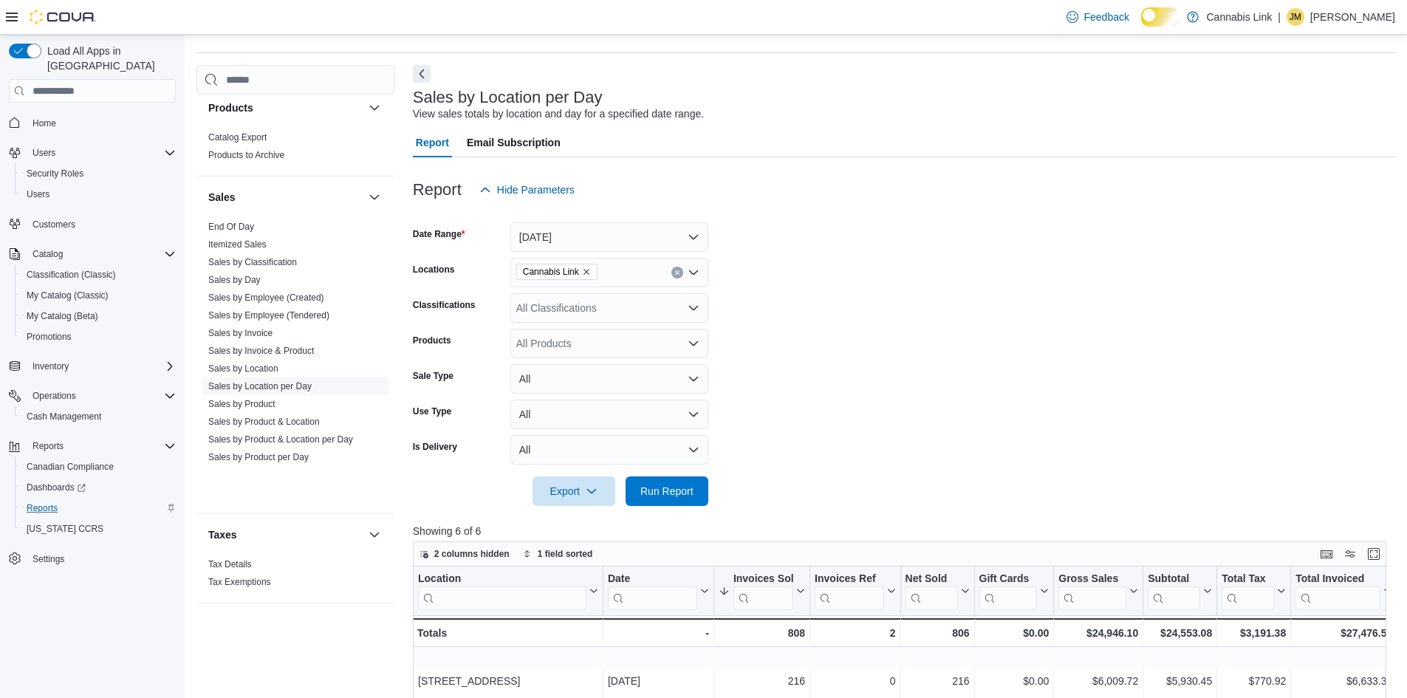
scroll to position [0, 0]
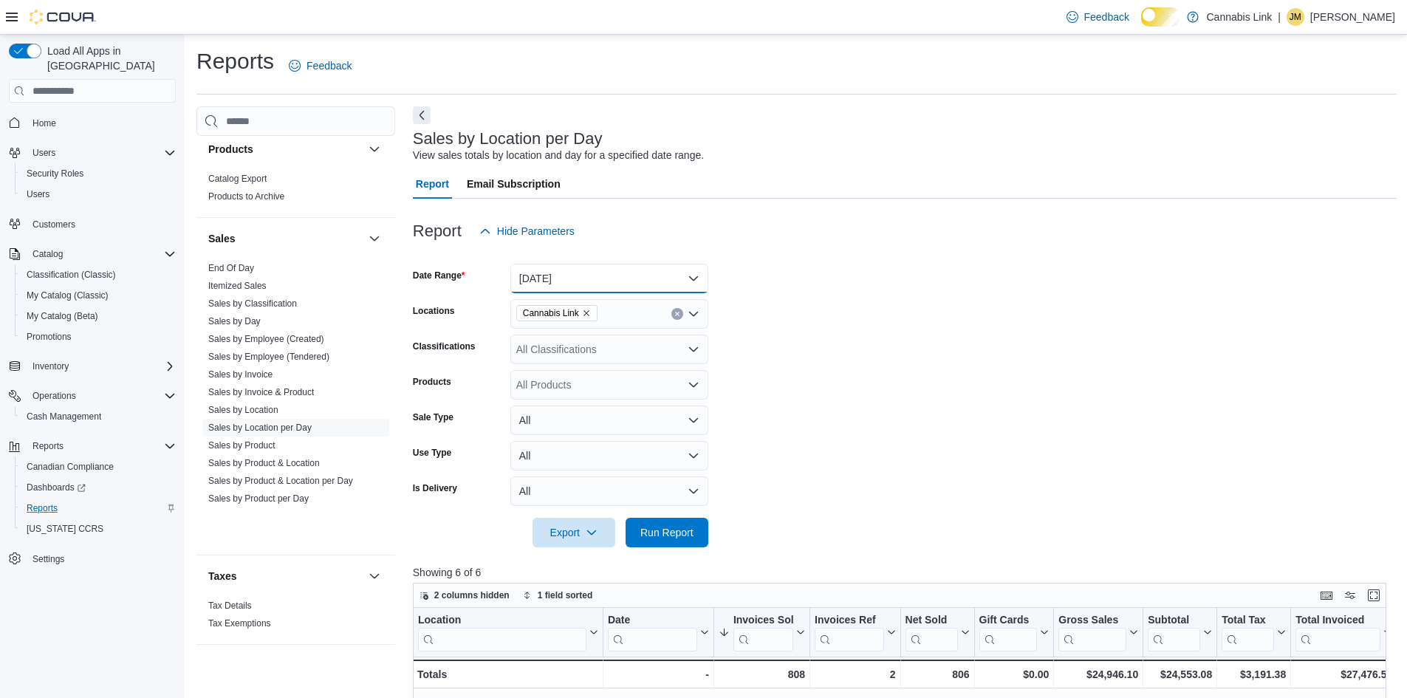
click at [609, 293] on button "[DATE]" at bounding box center [609, 279] width 198 height 30
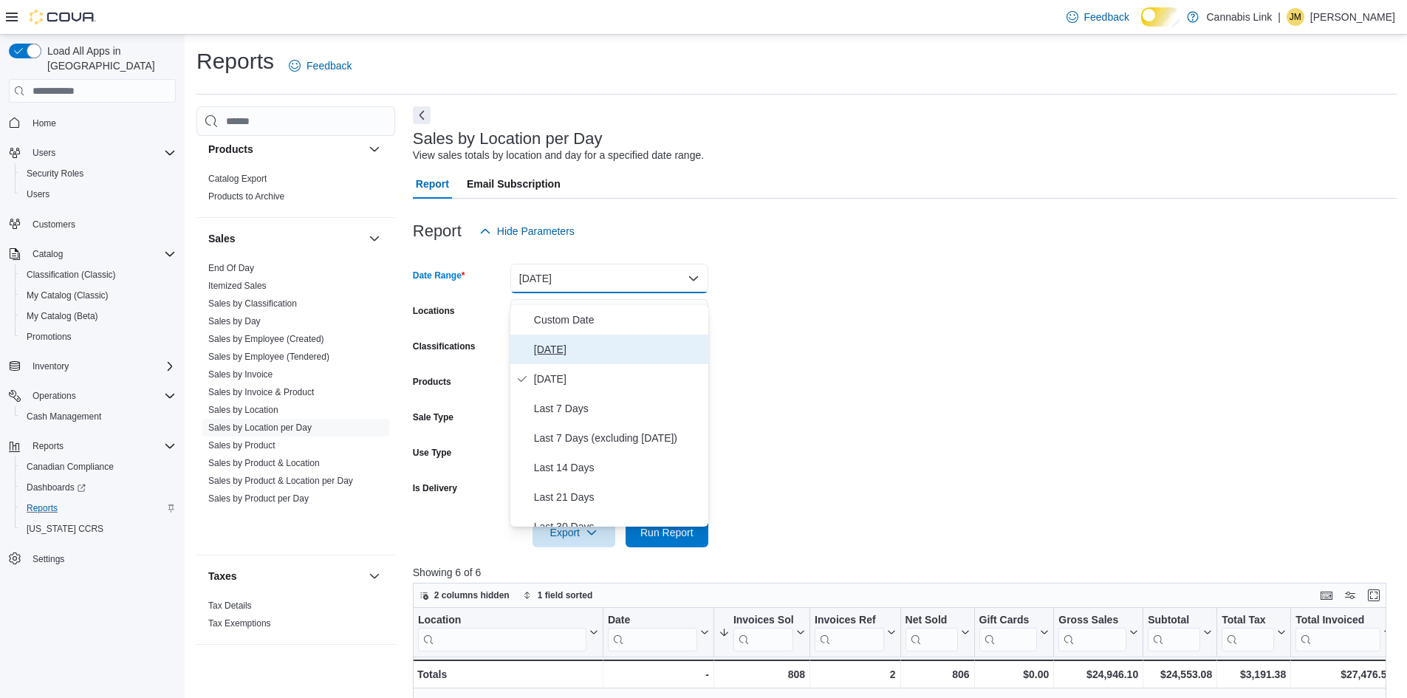
click at [599, 358] on span "[DATE]" at bounding box center [618, 350] width 168 height 18
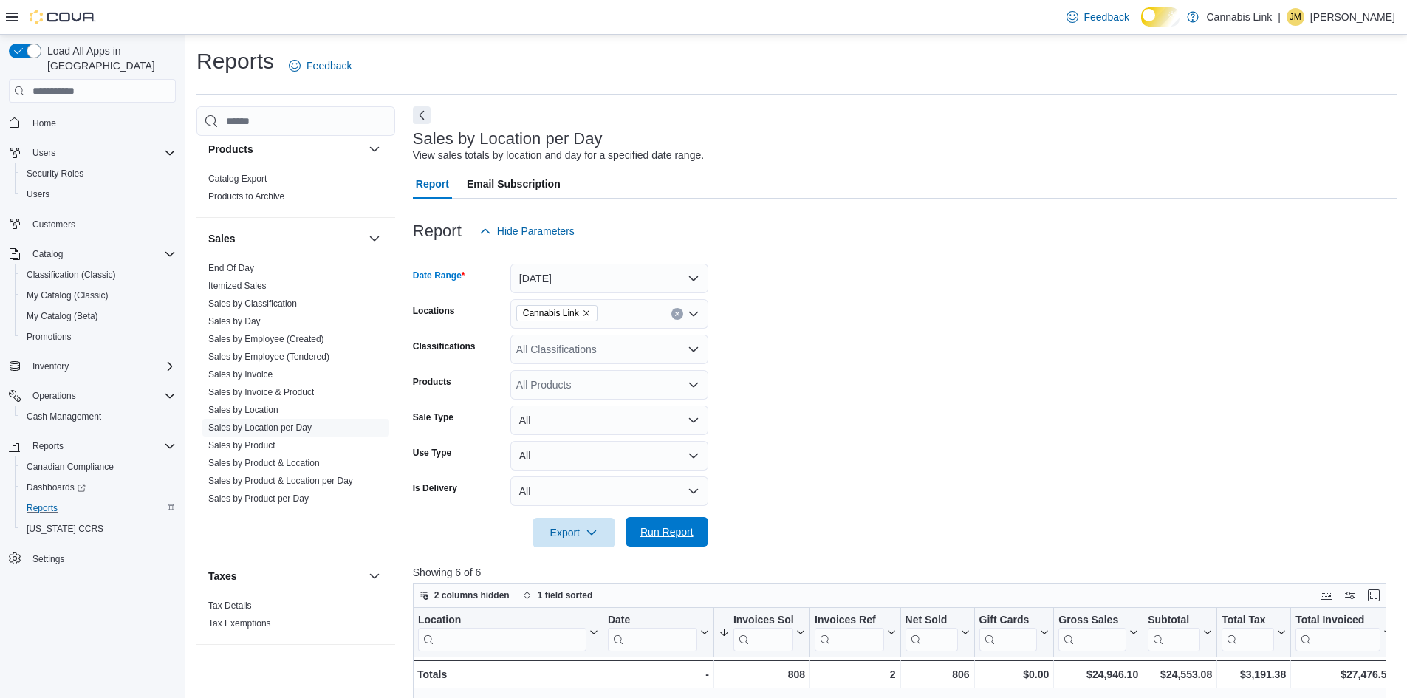
click at [672, 539] on span "Run Report" at bounding box center [667, 532] width 53 height 15
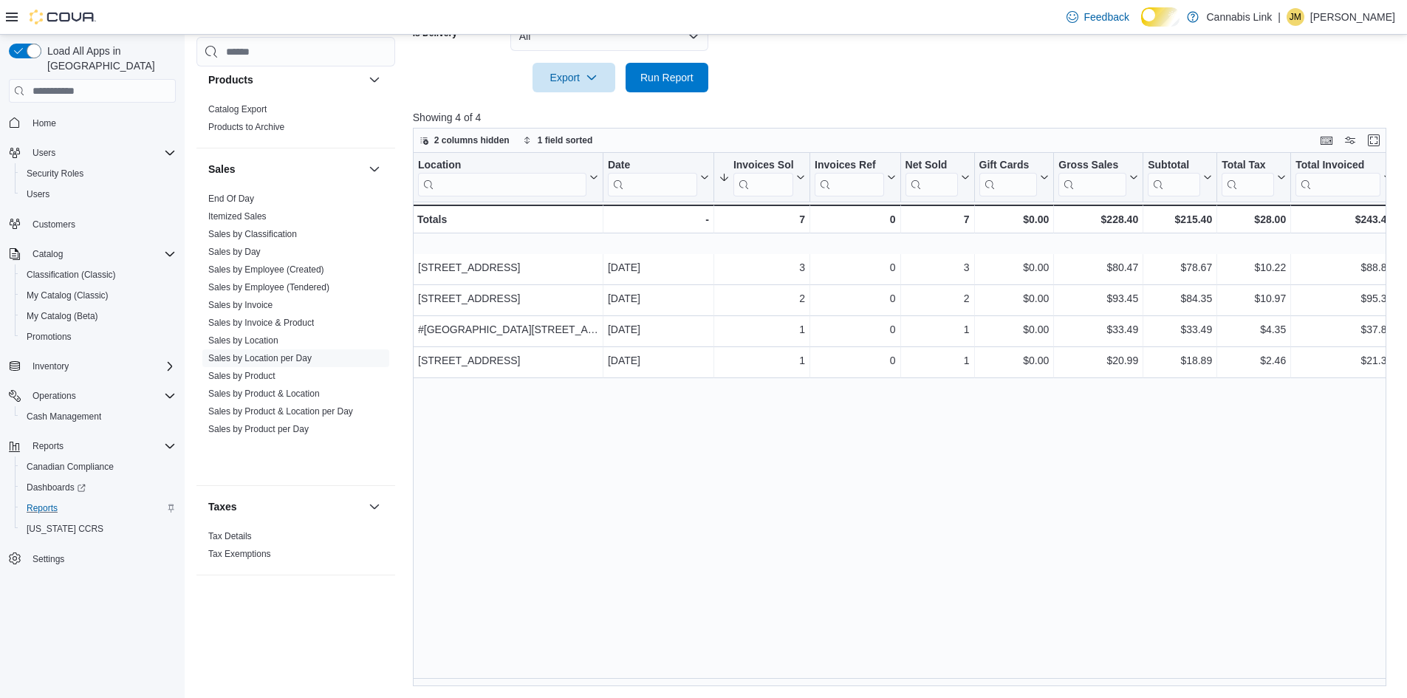
scroll to position [471, 0]
